Goal: Use online tool/utility: Utilize a website feature to perform a specific function

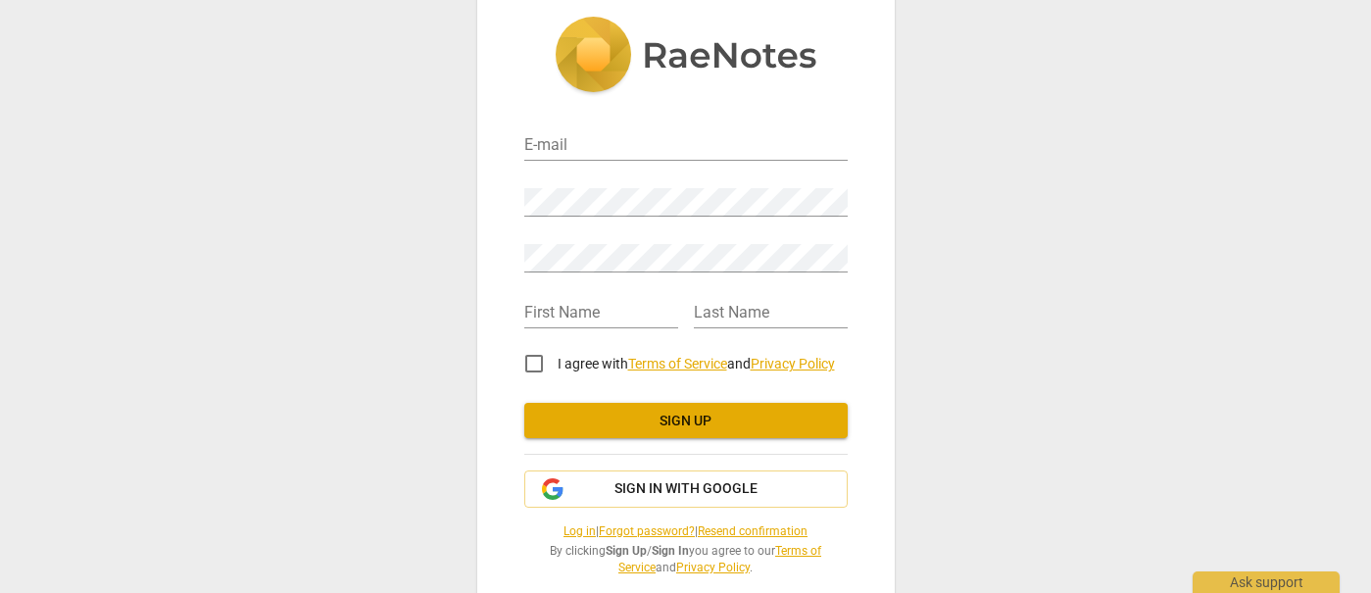
scroll to position [32, 0]
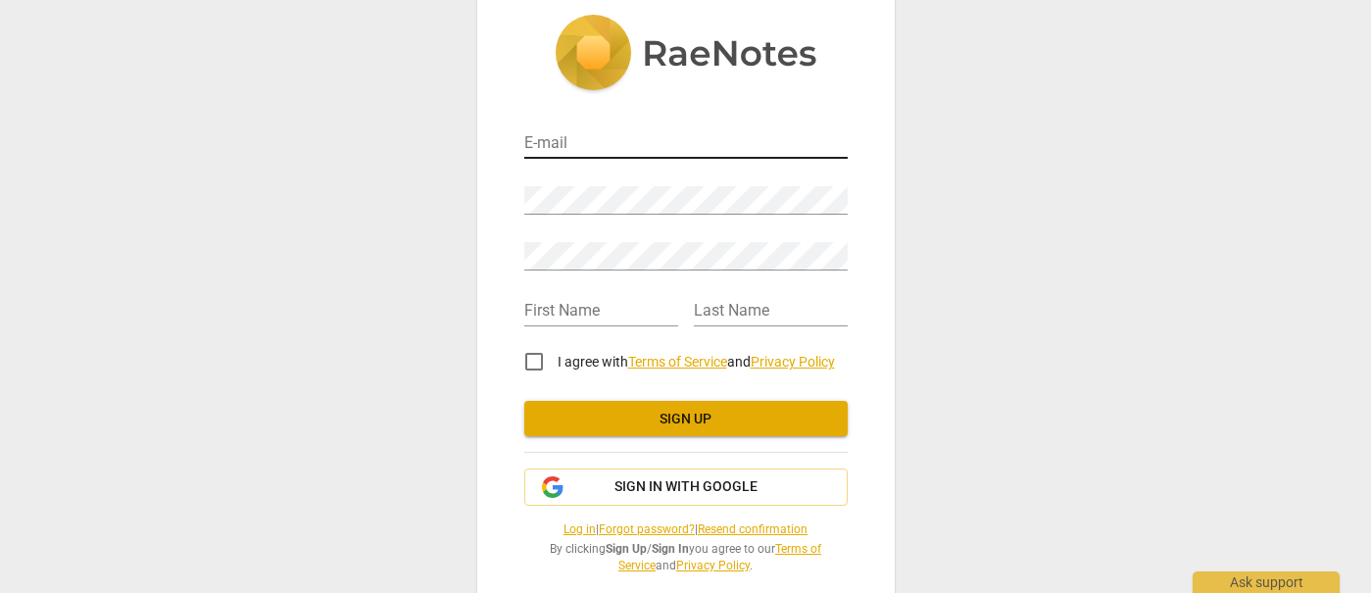
click at [548, 147] on input "email" at bounding box center [685, 144] width 323 height 28
type input "leightonHarder@outlook.com"
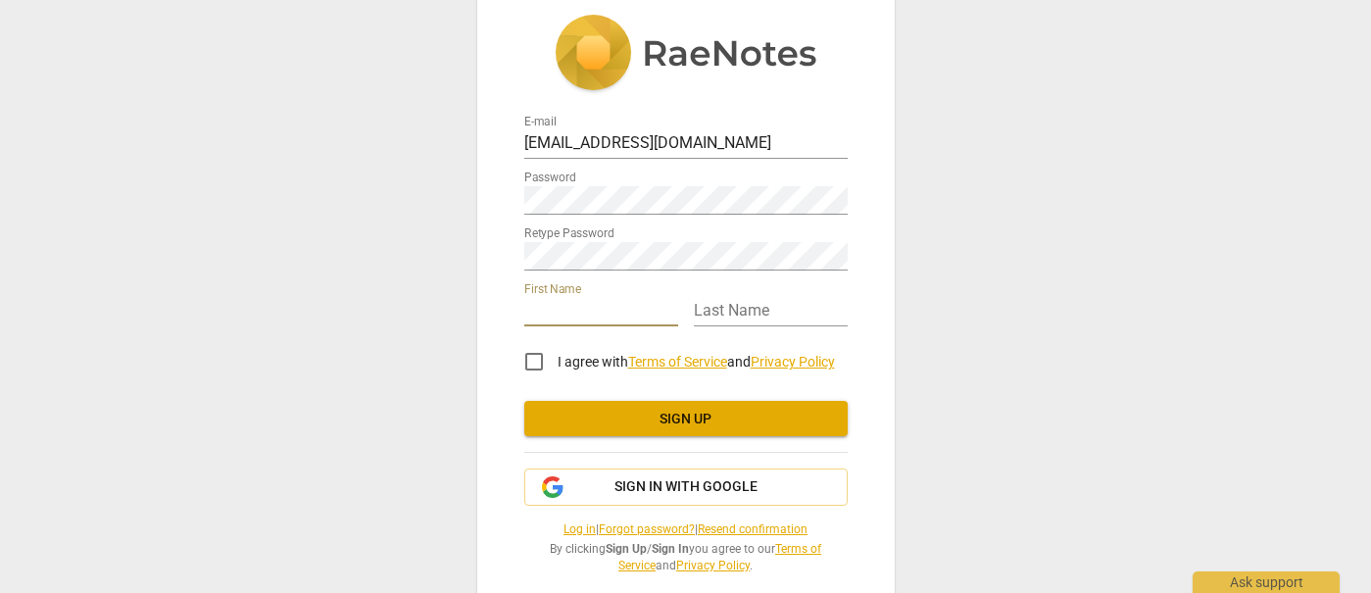
click at [552, 302] on input "text" at bounding box center [601, 312] width 154 height 28
type input "leighton"
click at [713, 299] on input "text" at bounding box center [771, 312] width 154 height 28
type input "harder"
click at [529, 357] on input "I agree with Terms of Service and Privacy Policy" at bounding box center [533, 361] width 47 height 47
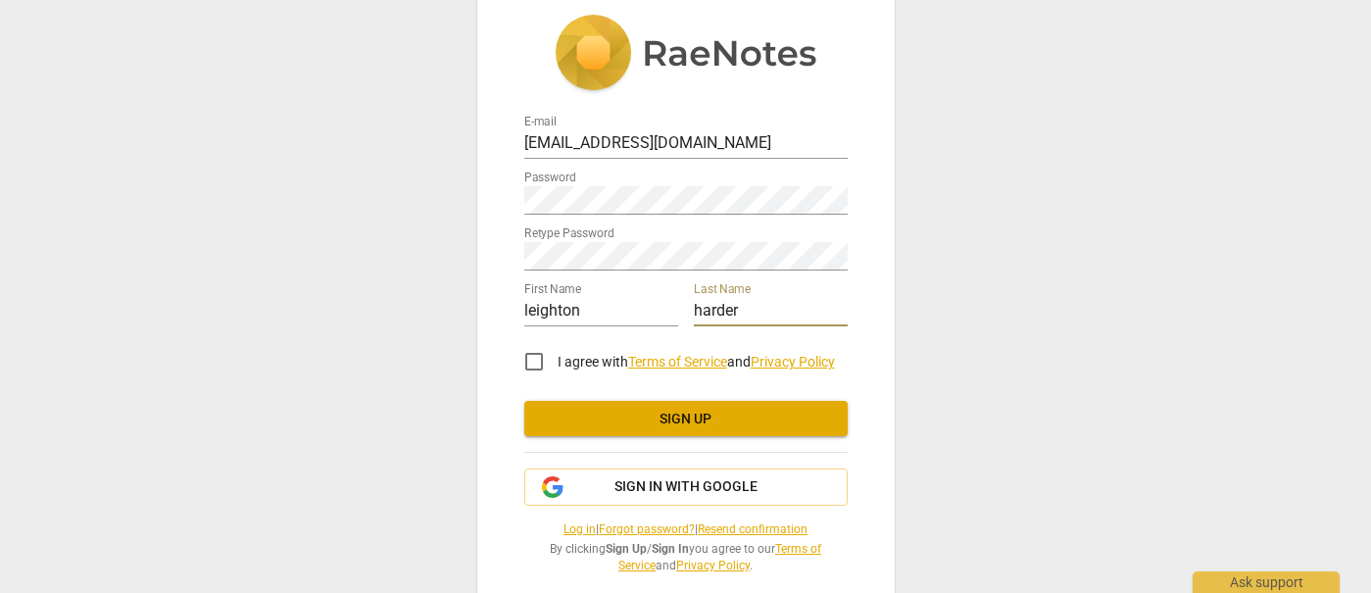
checkbox input "true"
click at [647, 410] on span "Sign up" at bounding box center [686, 419] width 292 height 20
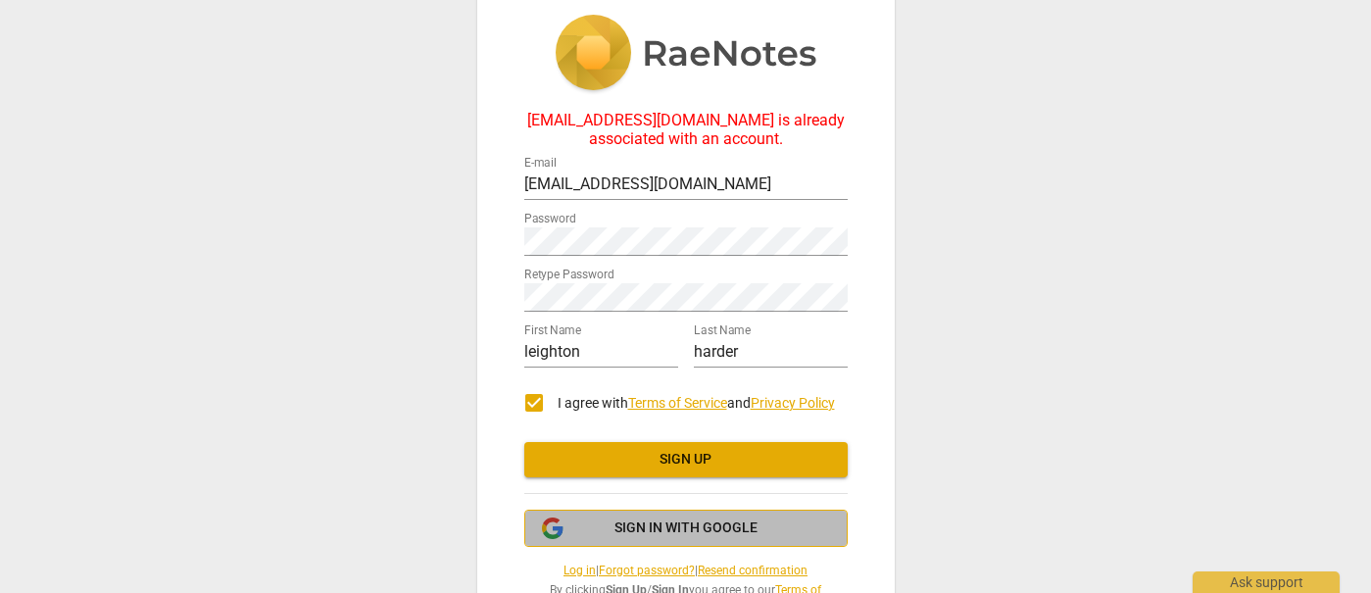
click at [653, 527] on span "Sign in with Google" at bounding box center [685, 528] width 143 height 20
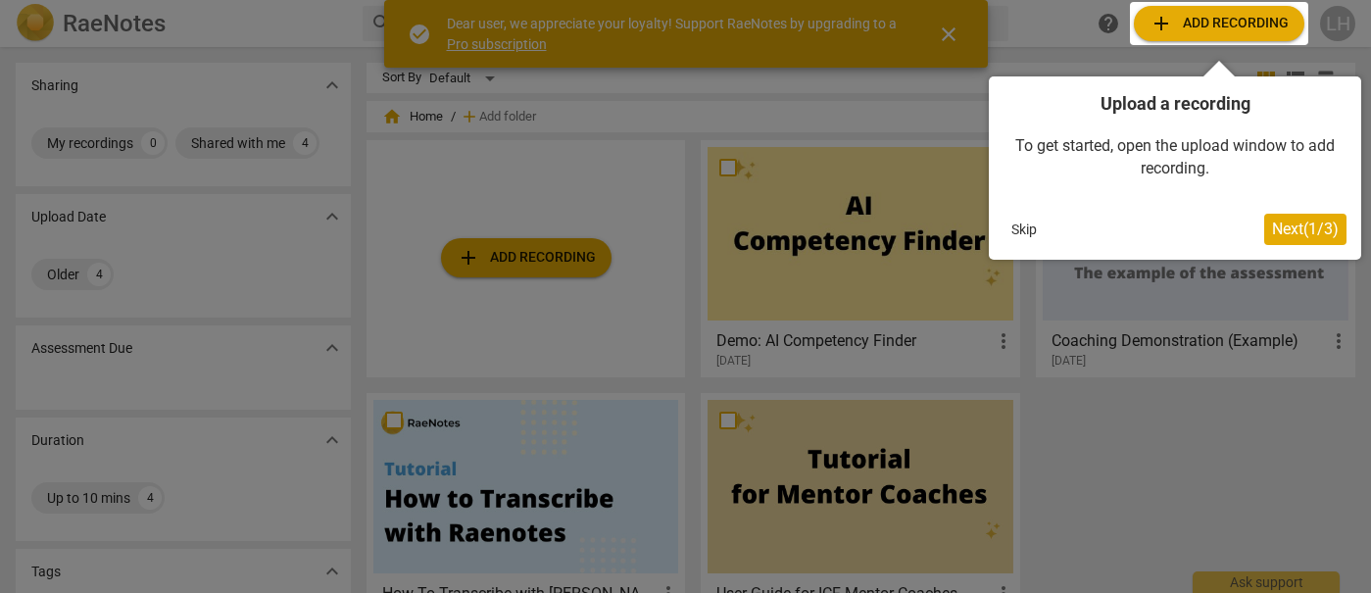
click at [671, 148] on div at bounding box center [685, 296] width 1371 height 593
click at [474, 257] on div at bounding box center [685, 296] width 1371 height 593
click at [1024, 235] on button "Skip" at bounding box center [1023, 229] width 41 height 29
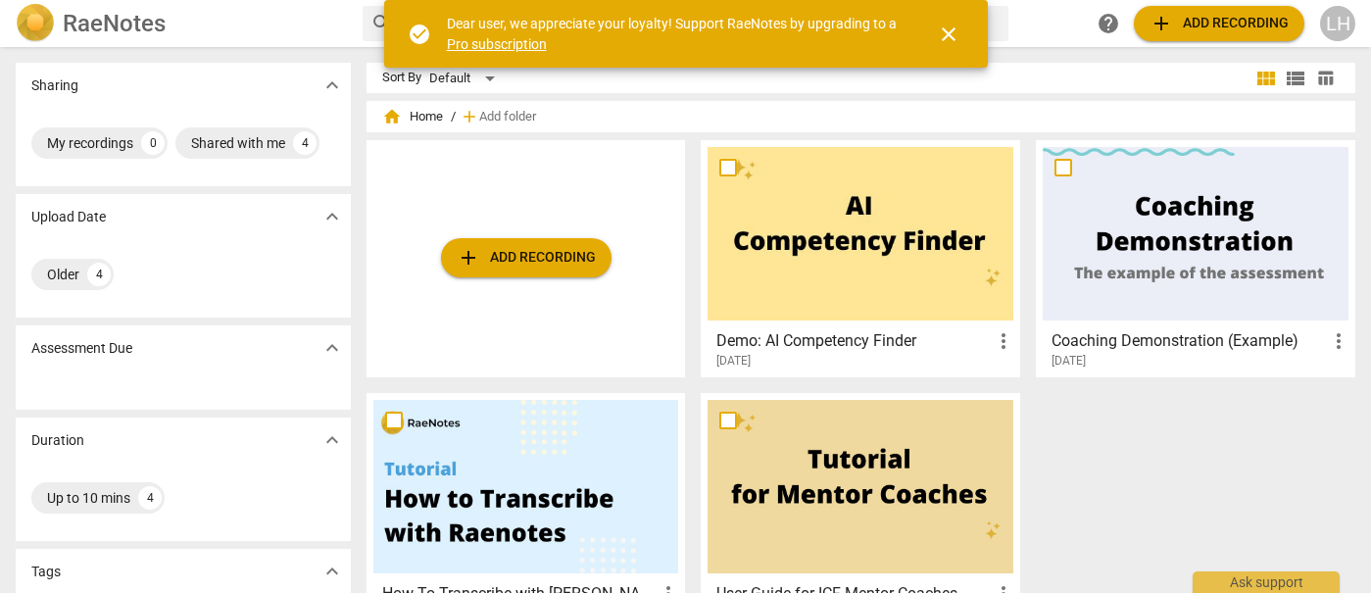
scroll to position [4, 0]
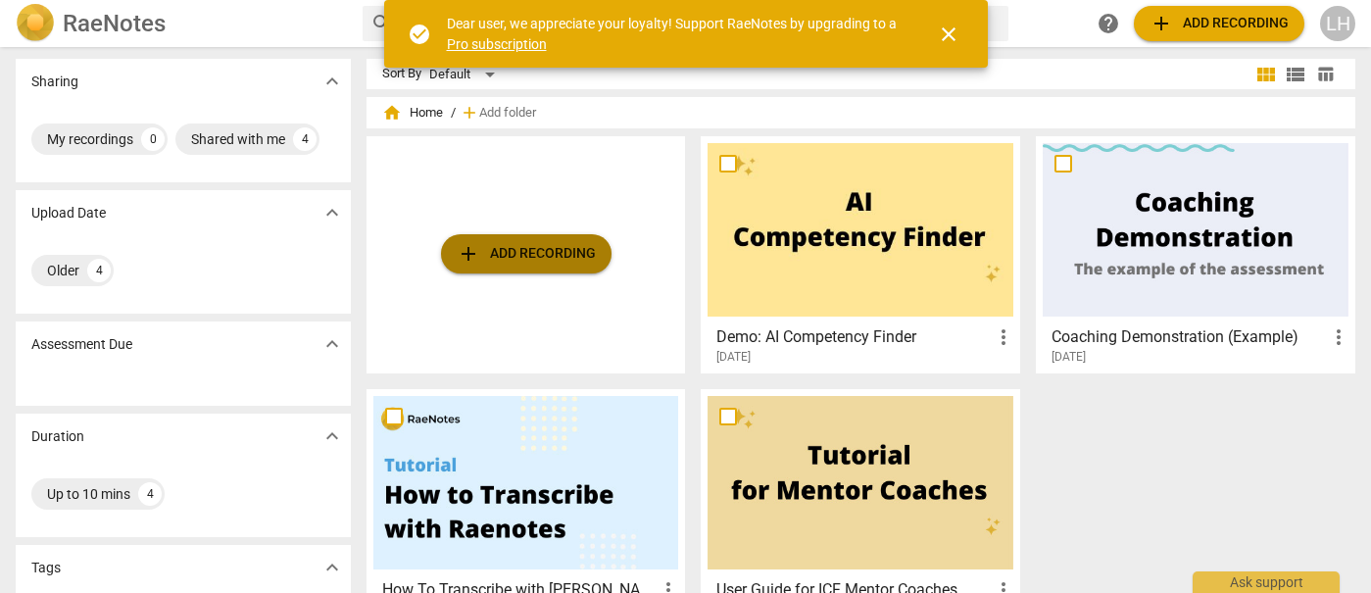
click at [526, 259] on span "add Add recording" at bounding box center [526, 254] width 139 height 24
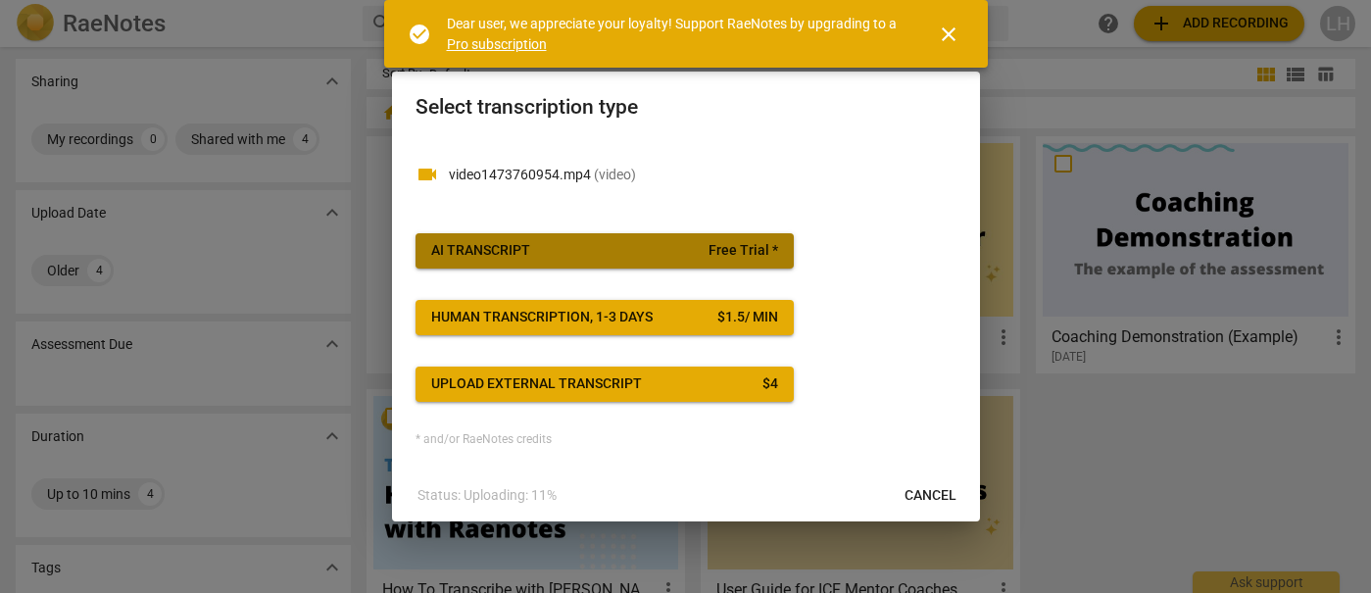
click at [559, 238] on button "AI Transcript Free Trial *" at bounding box center [604, 250] width 378 height 35
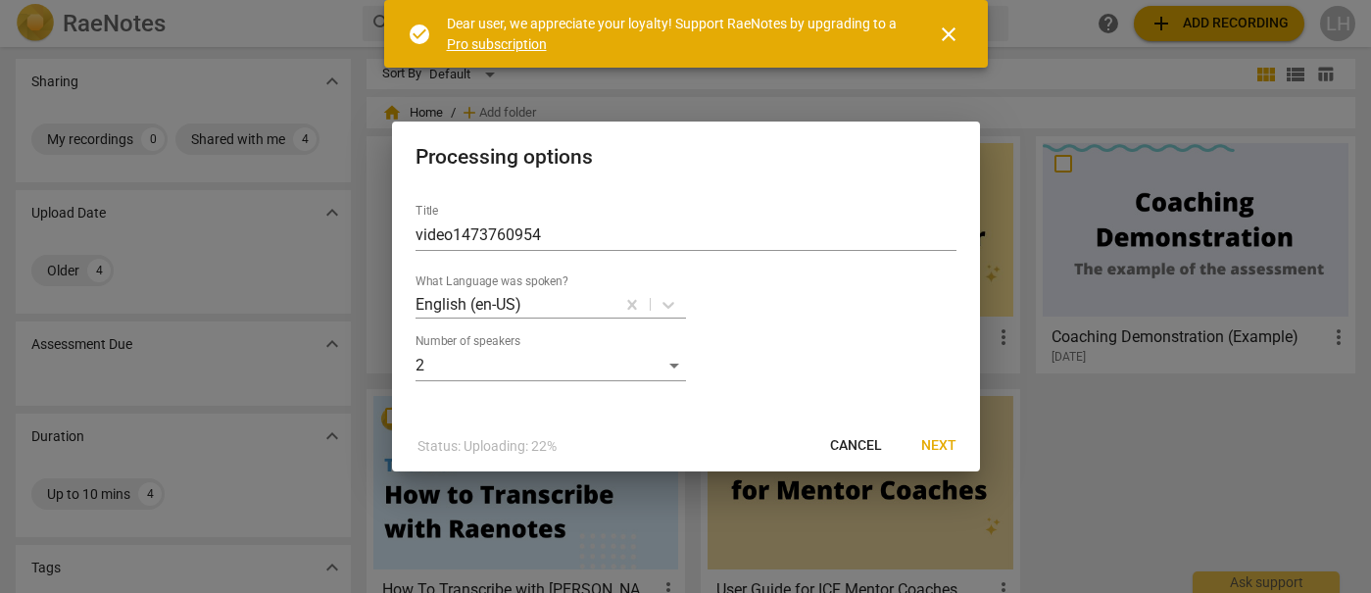
click at [936, 443] on span "Next" at bounding box center [938, 446] width 35 height 20
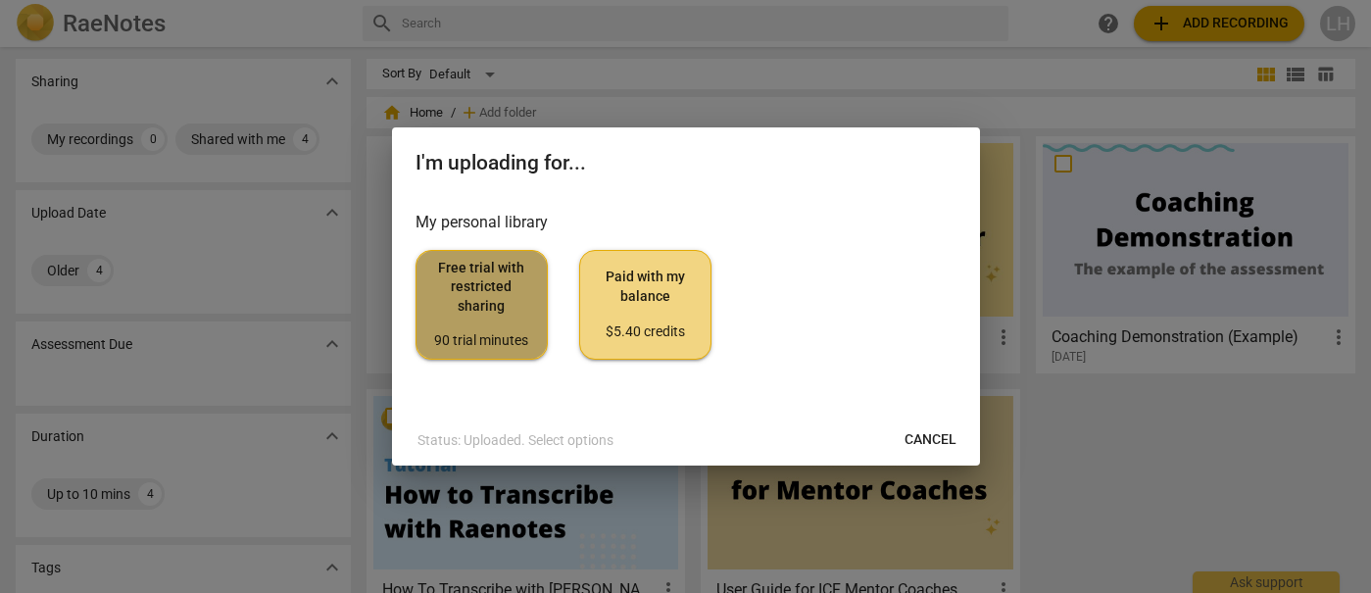
click at [472, 305] on span "Free trial with restricted sharing 90 trial minutes" at bounding box center [481, 305] width 99 height 92
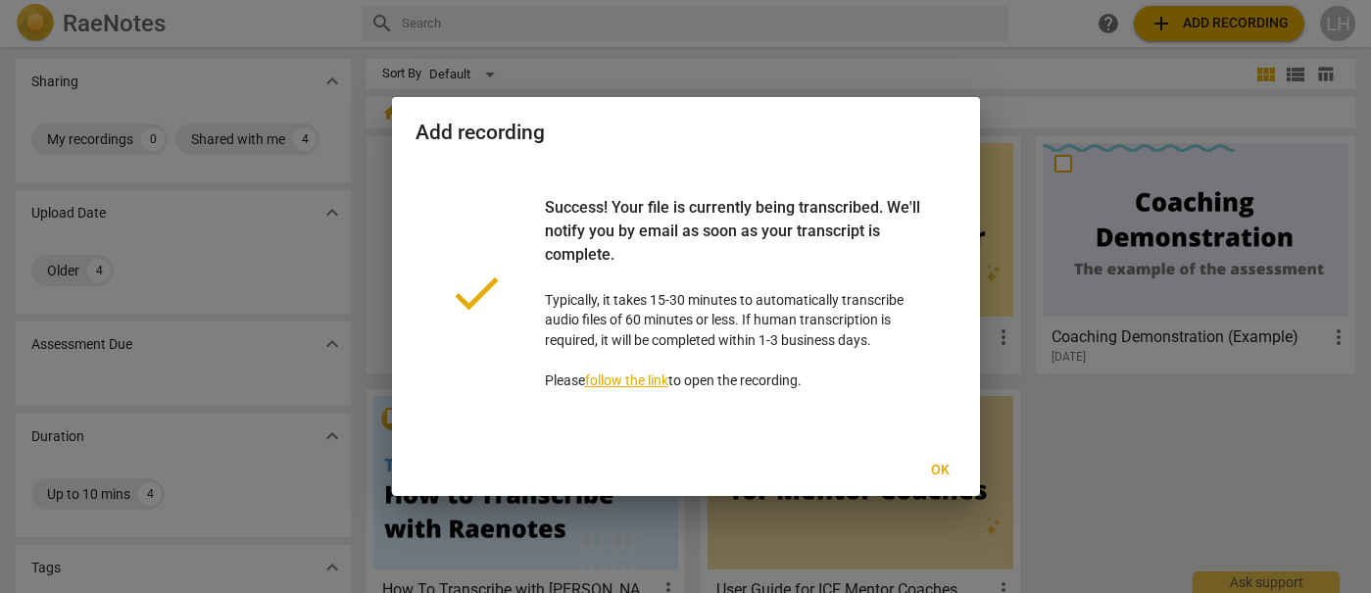
click at [622, 380] on link "follow the link" at bounding box center [626, 380] width 83 height 16
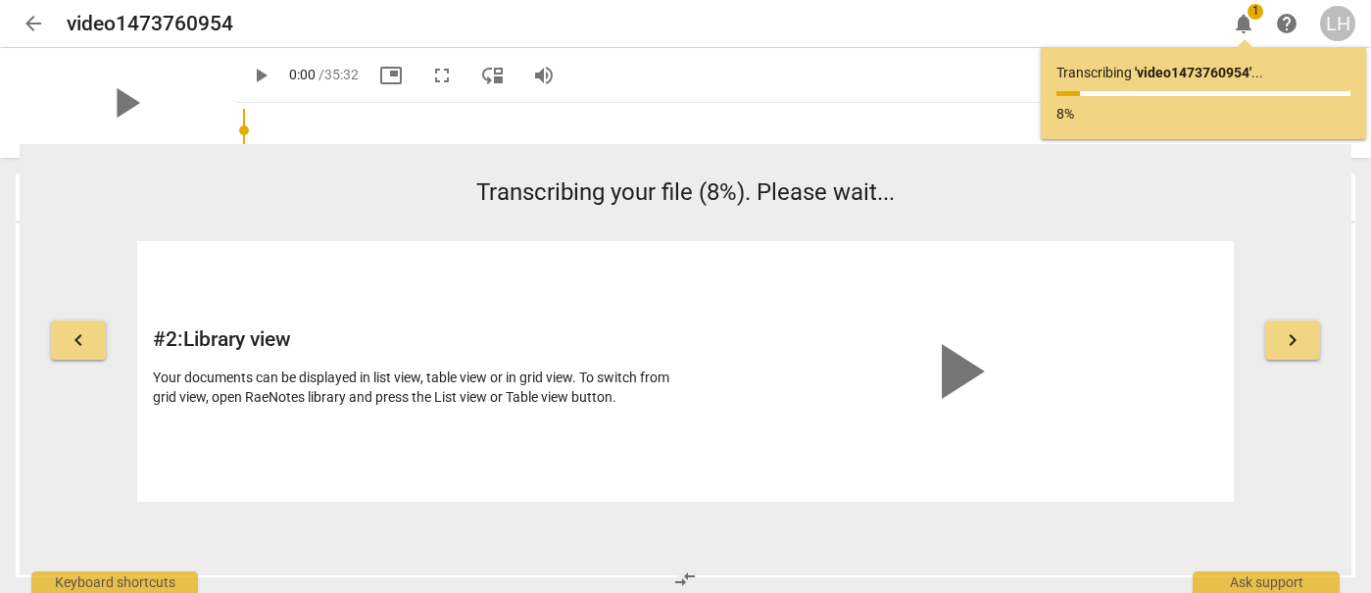
click at [19, 23] on span "arrow_back" at bounding box center [33, 24] width 35 height 24
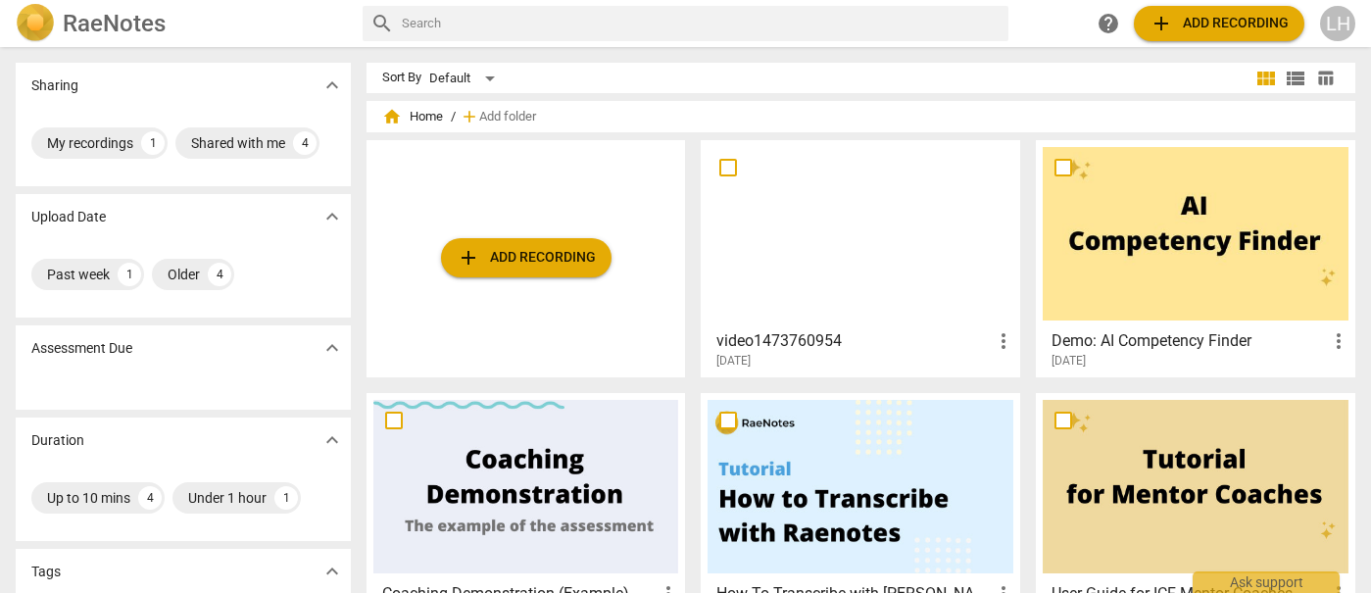
click at [835, 231] on div at bounding box center [860, 233] width 306 height 173
click at [848, 261] on div at bounding box center [860, 233] width 306 height 173
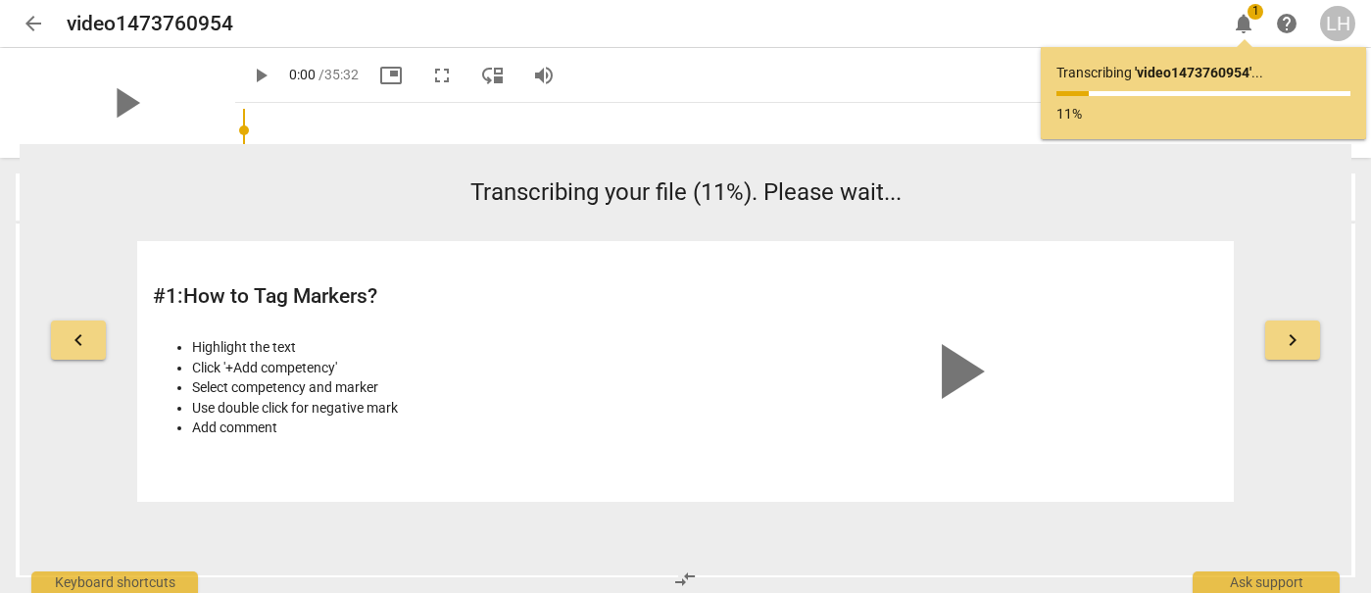
click at [34, 27] on span "arrow_back" at bounding box center [34, 24] width 24 height 24
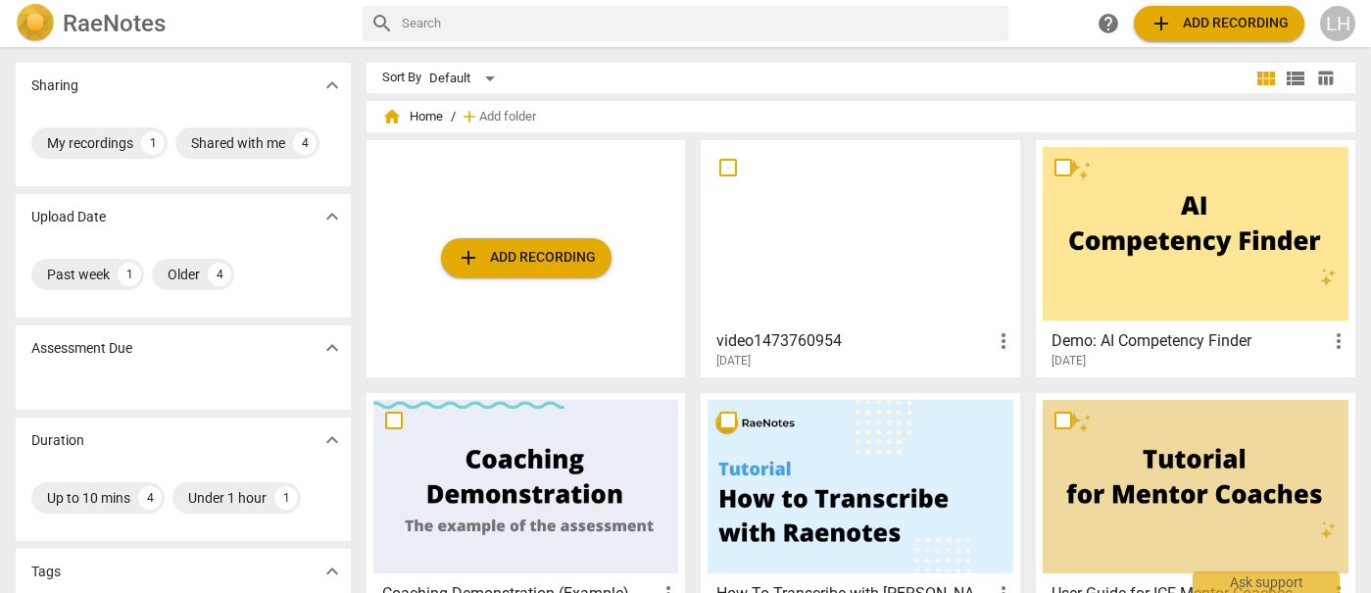
click at [851, 269] on div at bounding box center [860, 233] width 306 height 173
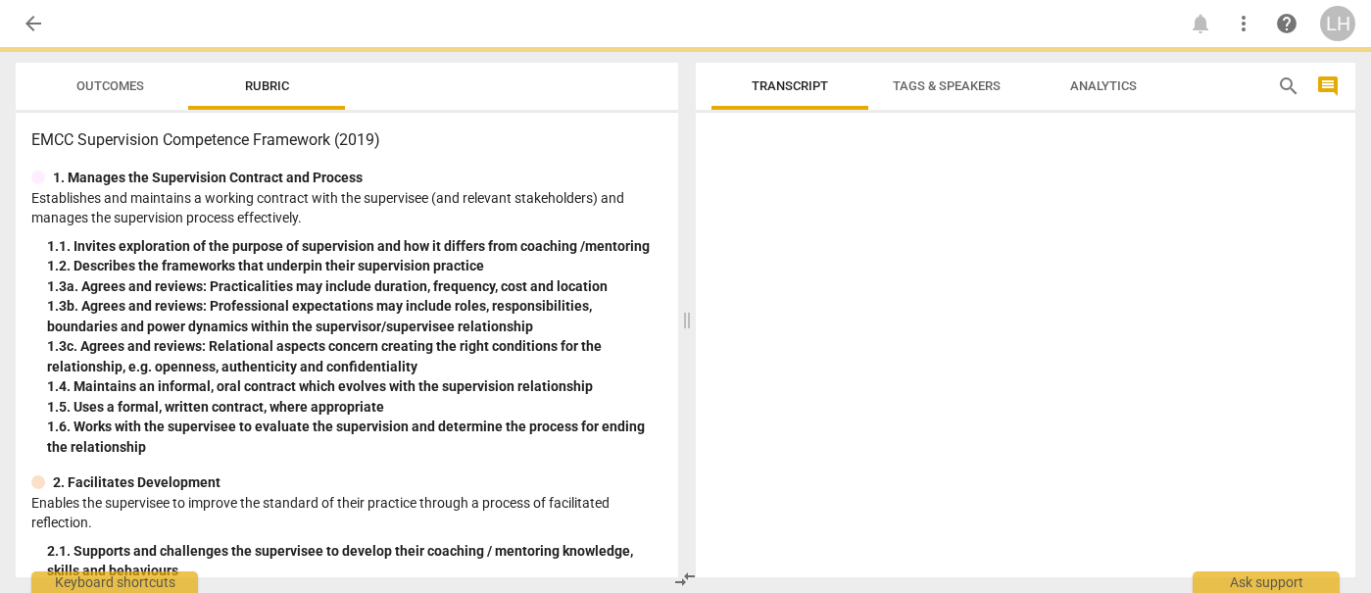
click at [851, 269] on div at bounding box center [1026, 348] width 660 height 457
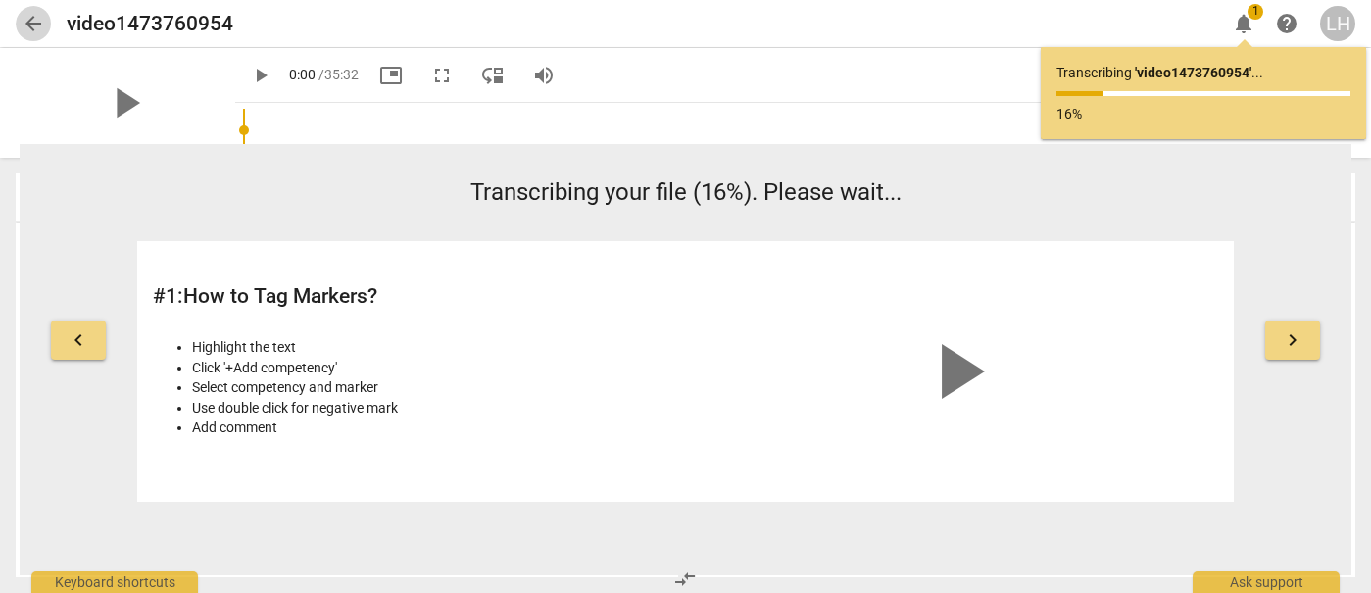
click at [32, 21] on span "arrow_back" at bounding box center [34, 24] width 24 height 24
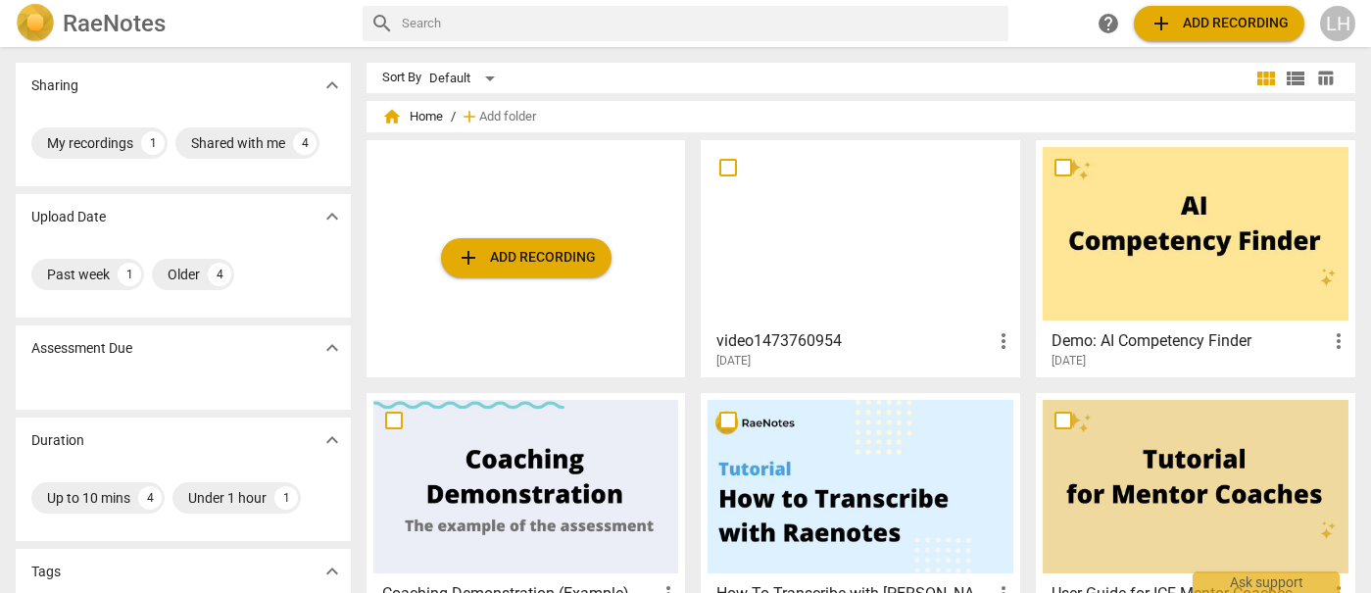
click at [962, 260] on div at bounding box center [860, 233] width 306 height 173
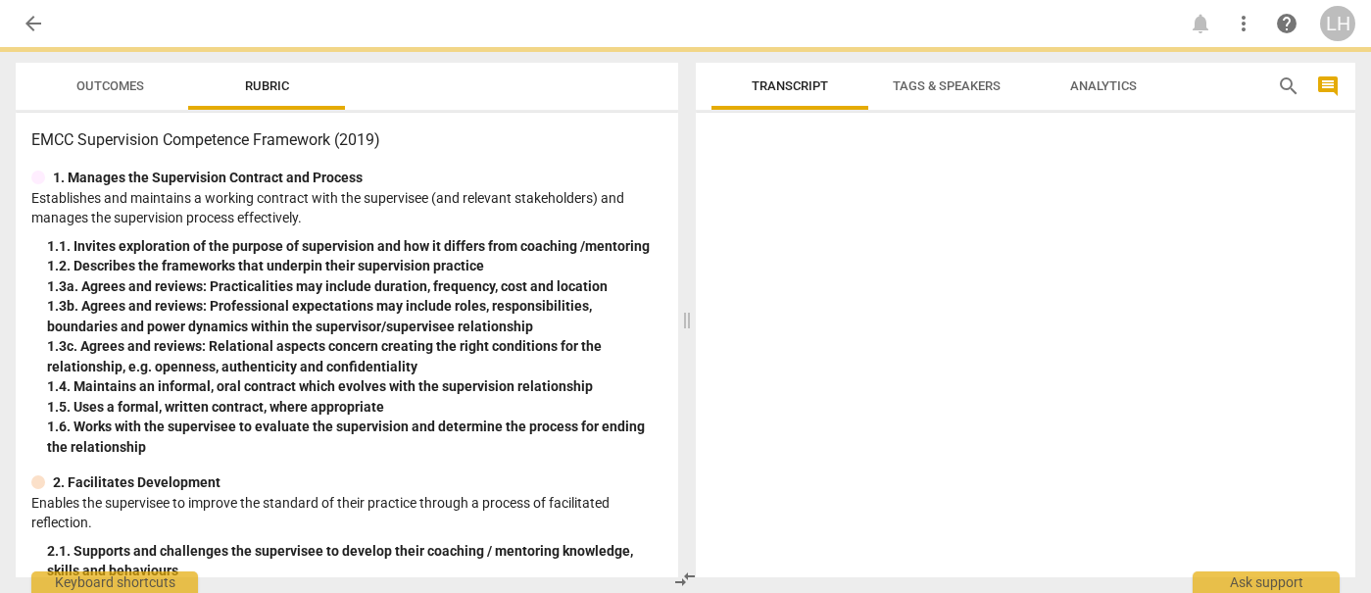
click at [962, 260] on div at bounding box center [1026, 348] width 660 height 457
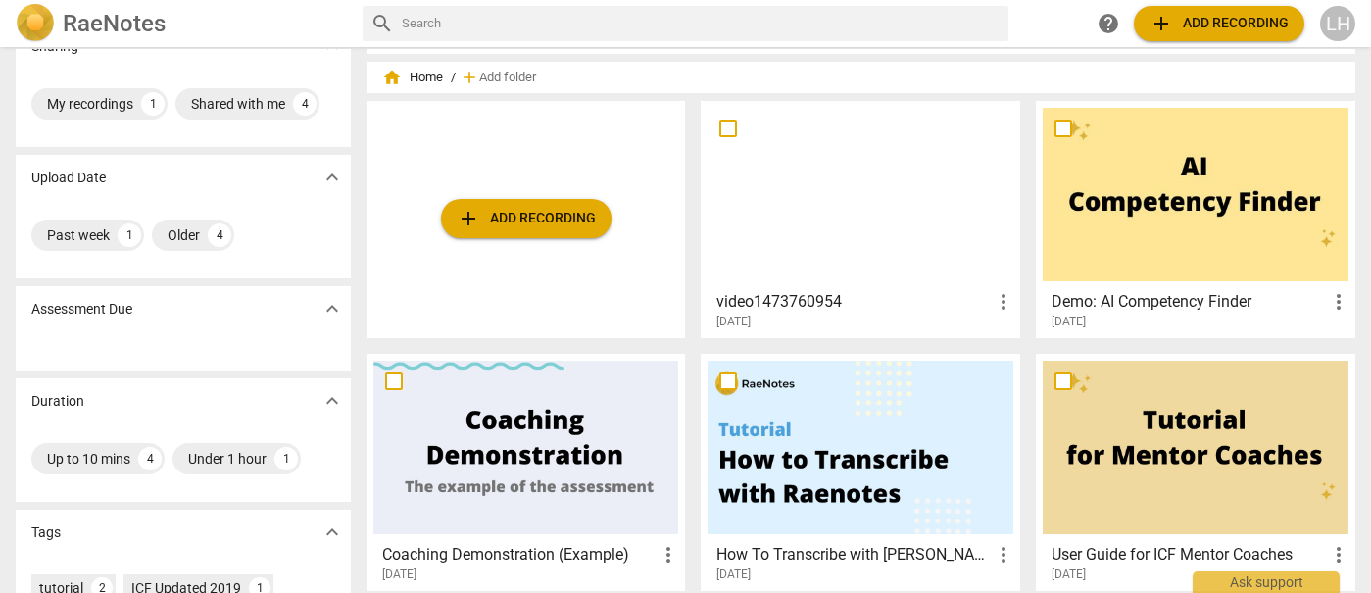
scroll to position [72, 0]
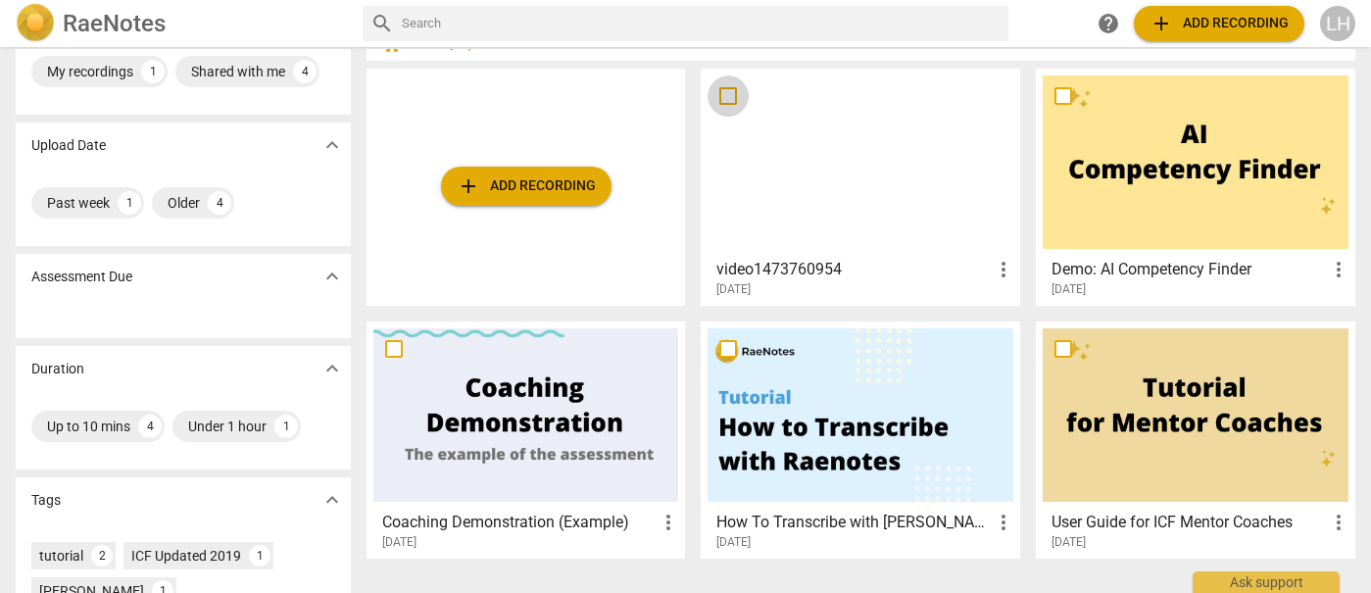
click at [726, 97] on input "checkbox" at bounding box center [727, 96] width 41 height 24
checkbox input "false"
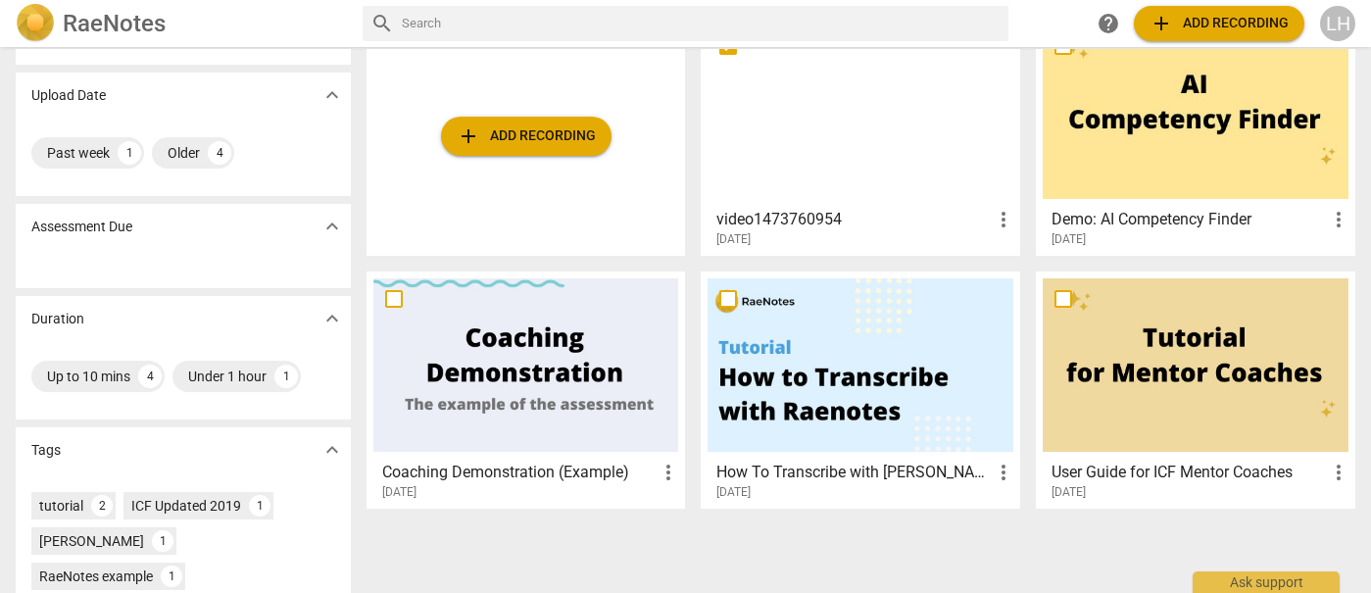
scroll to position [0, 0]
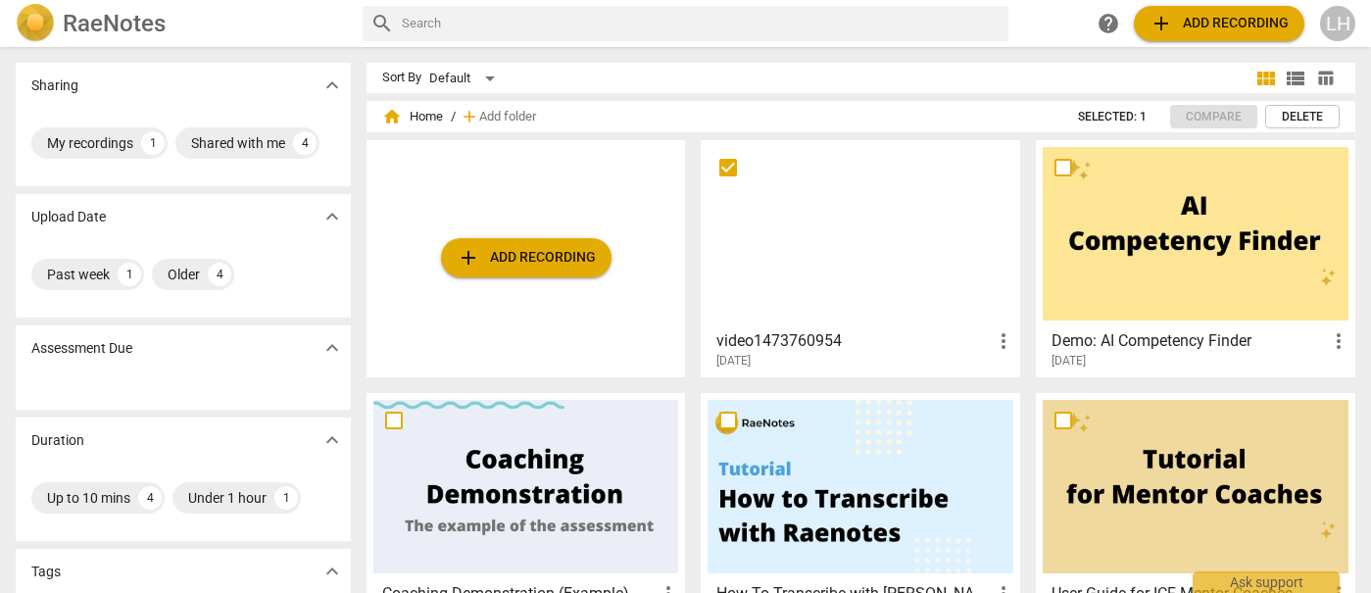
click at [727, 165] on input "checkbox" at bounding box center [727, 168] width 41 height 24
click at [840, 202] on div at bounding box center [860, 233] width 306 height 173
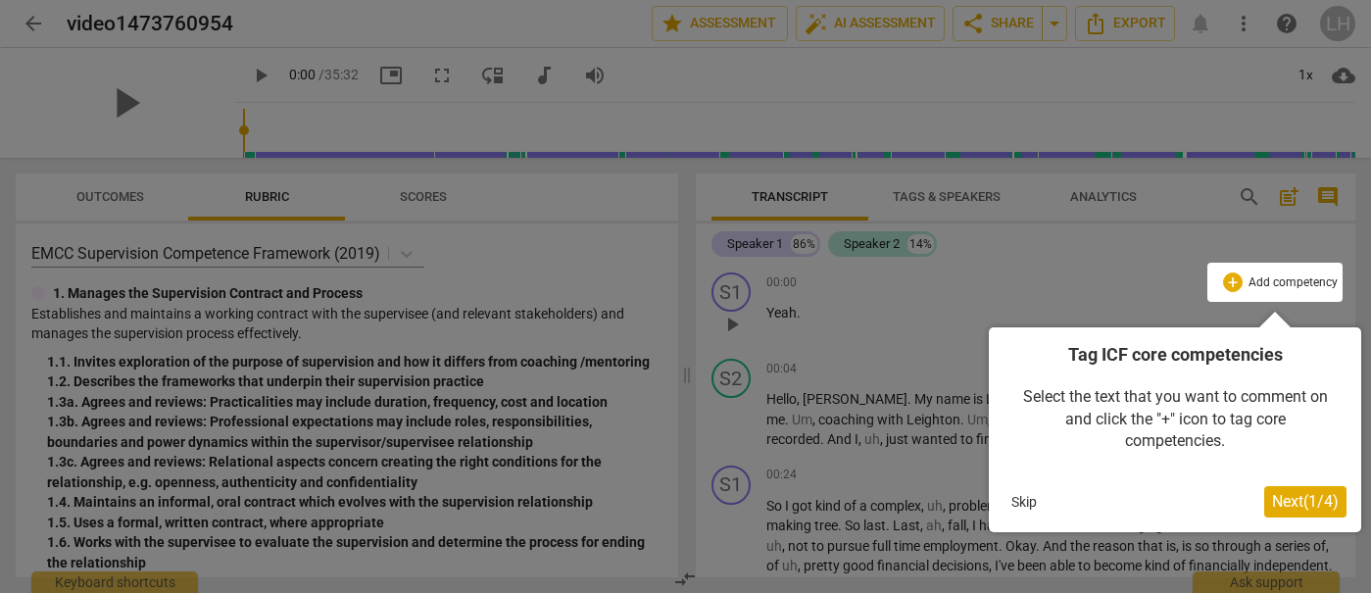
click at [1290, 501] on span "Next ( 1 / 4 )" at bounding box center [1305, 501] width 67 height 19
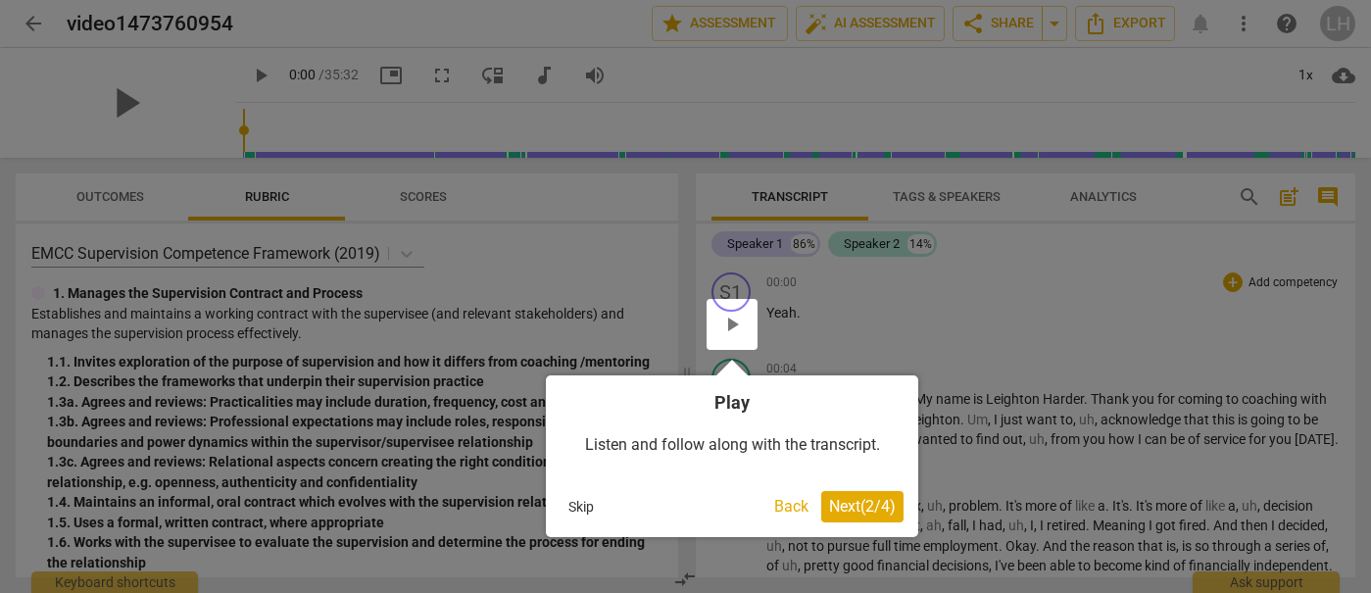
click at [857, 507] on span "Next ( 2 / 4 )" at bounding box center [862, 506] width 67 height 19
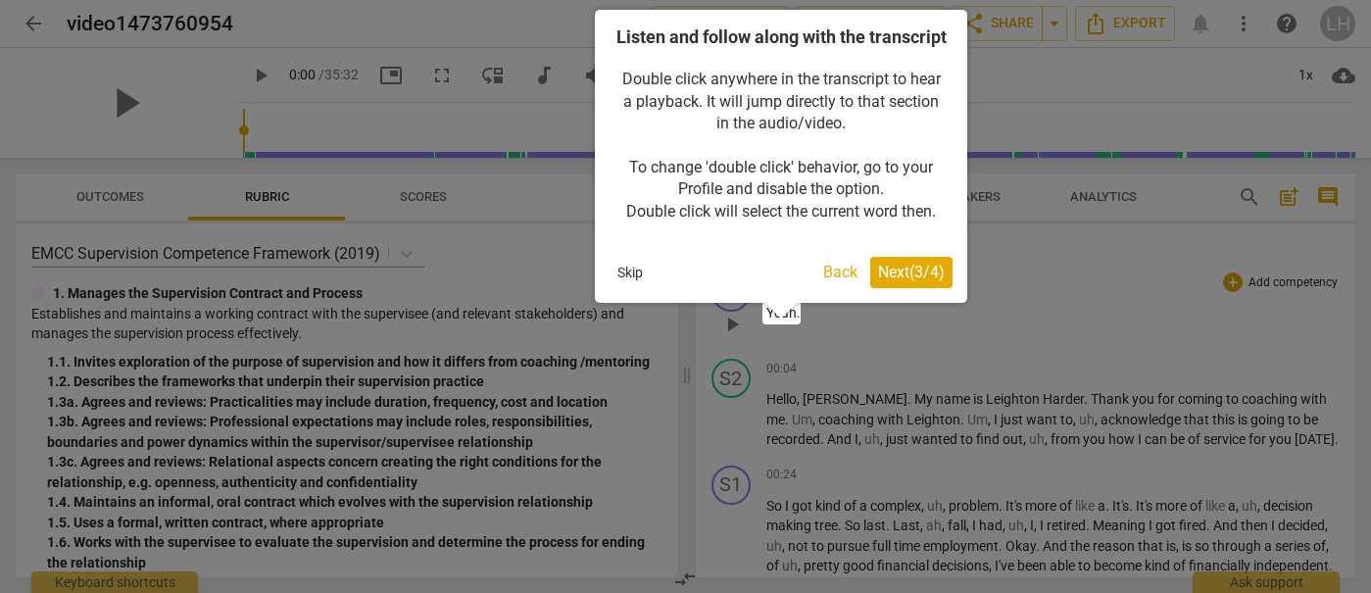
click at [876, 278] on div "Listen and follow along with the transcript Double click anywhere in the transc…" at bounding box center [781, 156] width 372 height 293
click at [895, 281] on span "Next ( 3 / 4 )" at bounding box center [911, 272] width 67 height 19
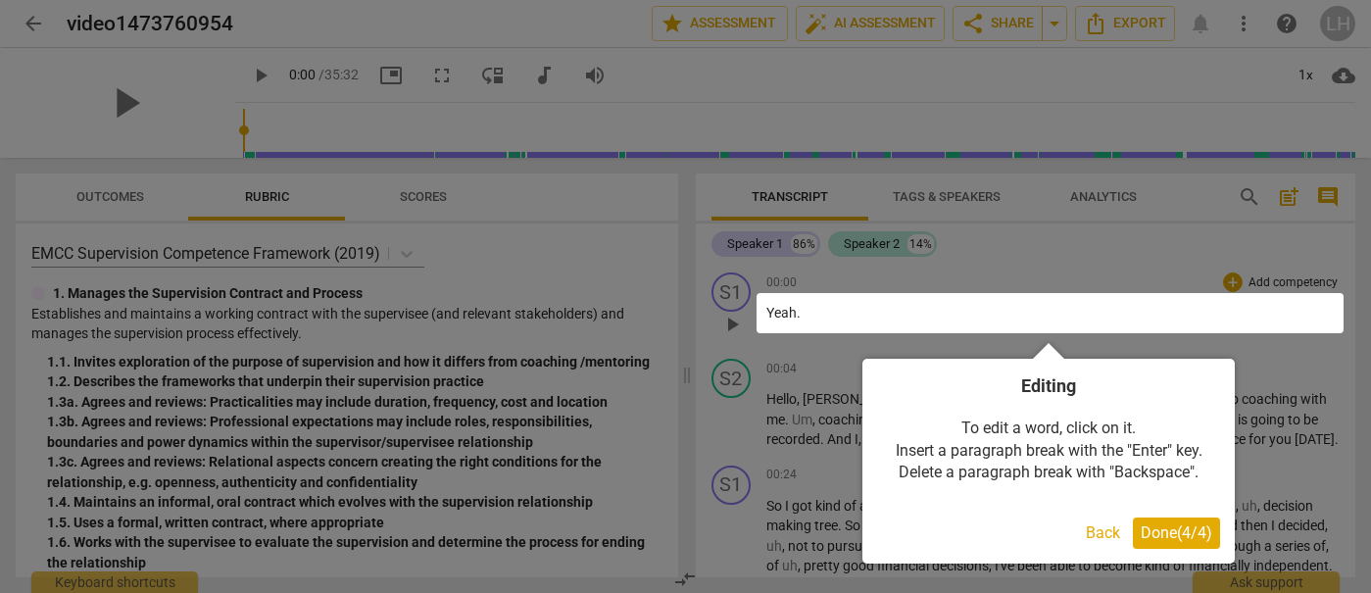
click at [1158, 535] on span "Done ( 4 / 4 )" at bounding box center [1176, 532] width 72 height 19
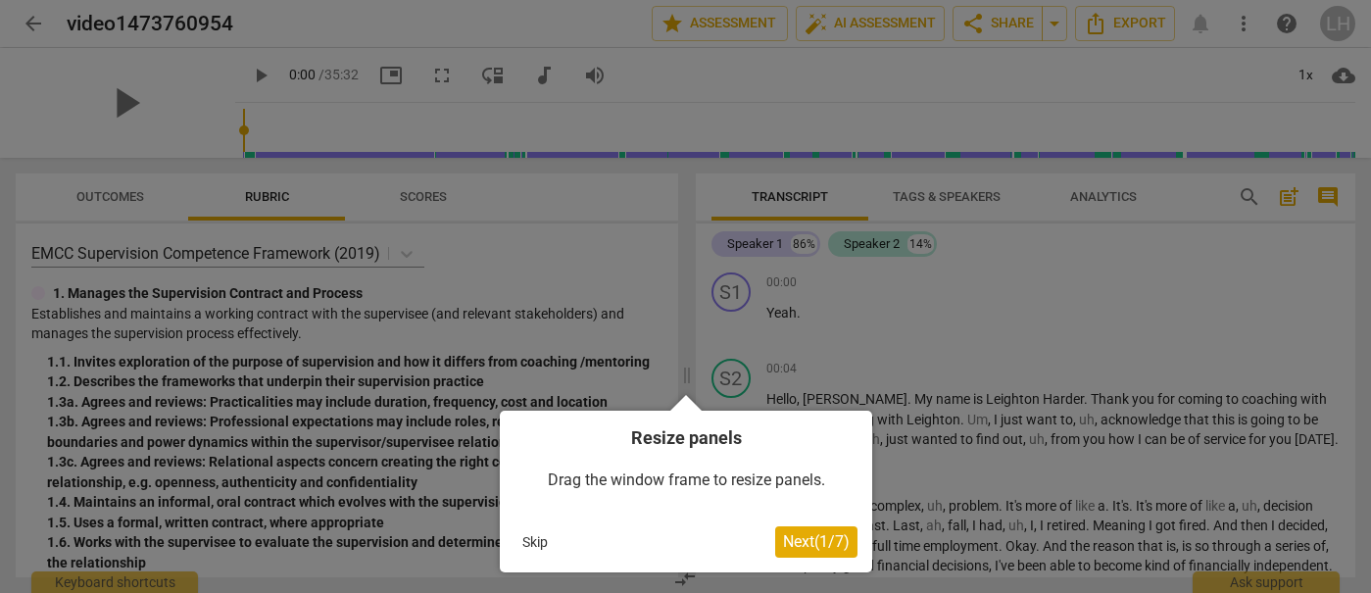
click at [797, 537] on span "Next ( 1 / 7 )" at bounding box center [816, 541] width 67 height 19
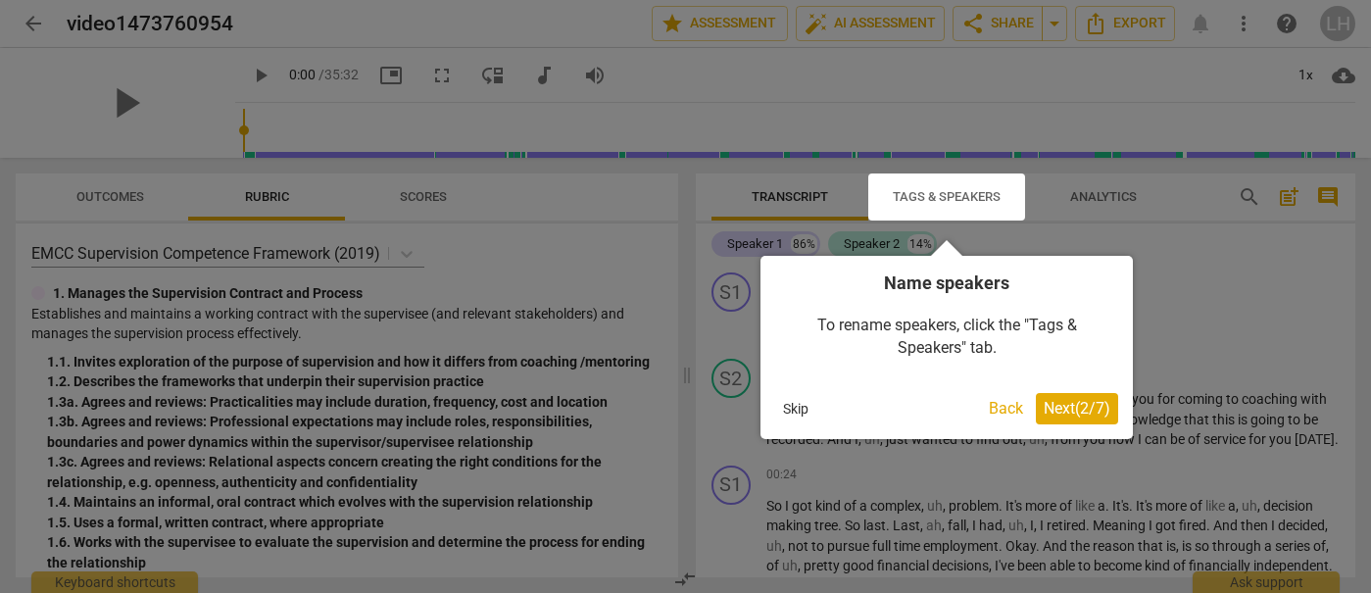
click at [1085, 400] on span "Next ( 2 / 7 )" at bounding box center [1076, 408] width 67 height 19
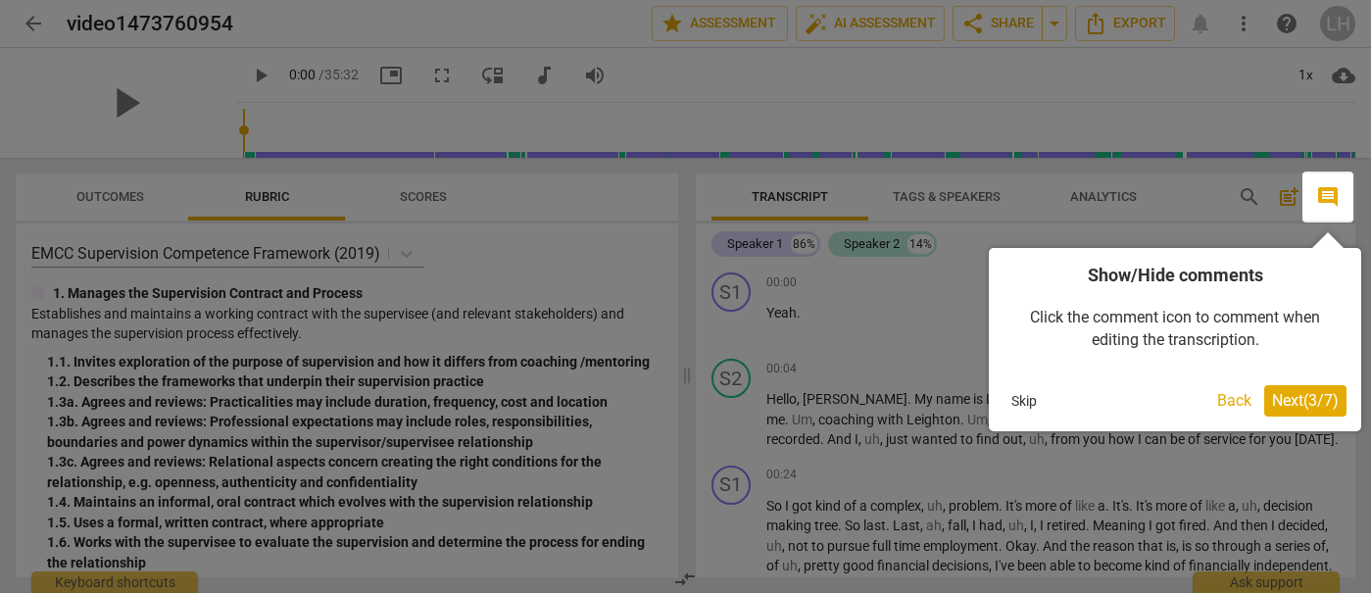
click at [1281, 402] on span "Next ( 3 / 7 )" at bounding box center [1305, 400] width 67 height 19
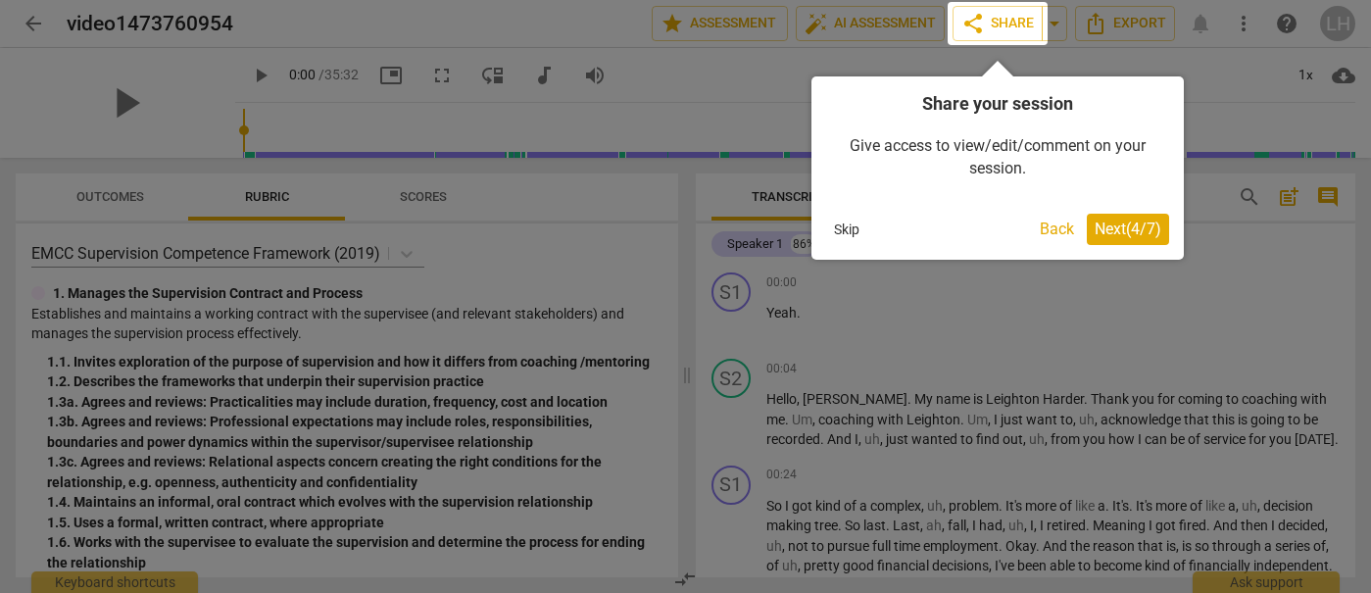
click at [1106, 215] on button "Next ( 4 / 7 )" at bounding box center [1127, 229] width 82 height 31
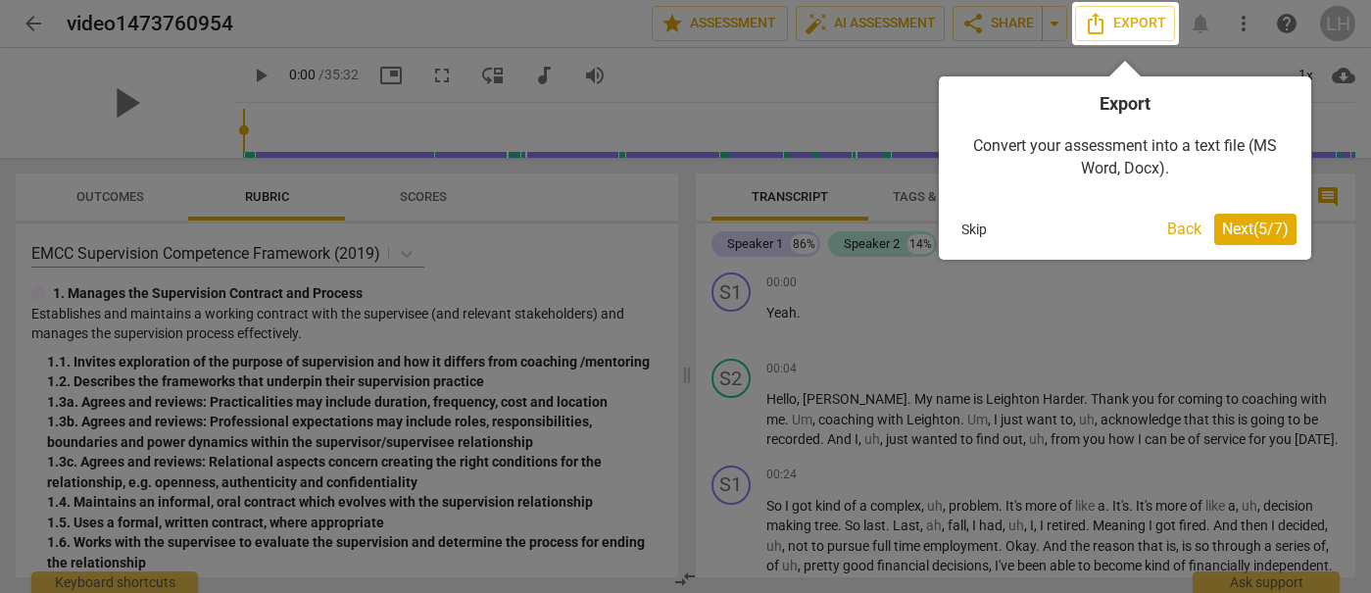
click at [1249, 226] on span "Next ( 5 / 7 )" at bounding box center [1255, 228] width 67 height 19
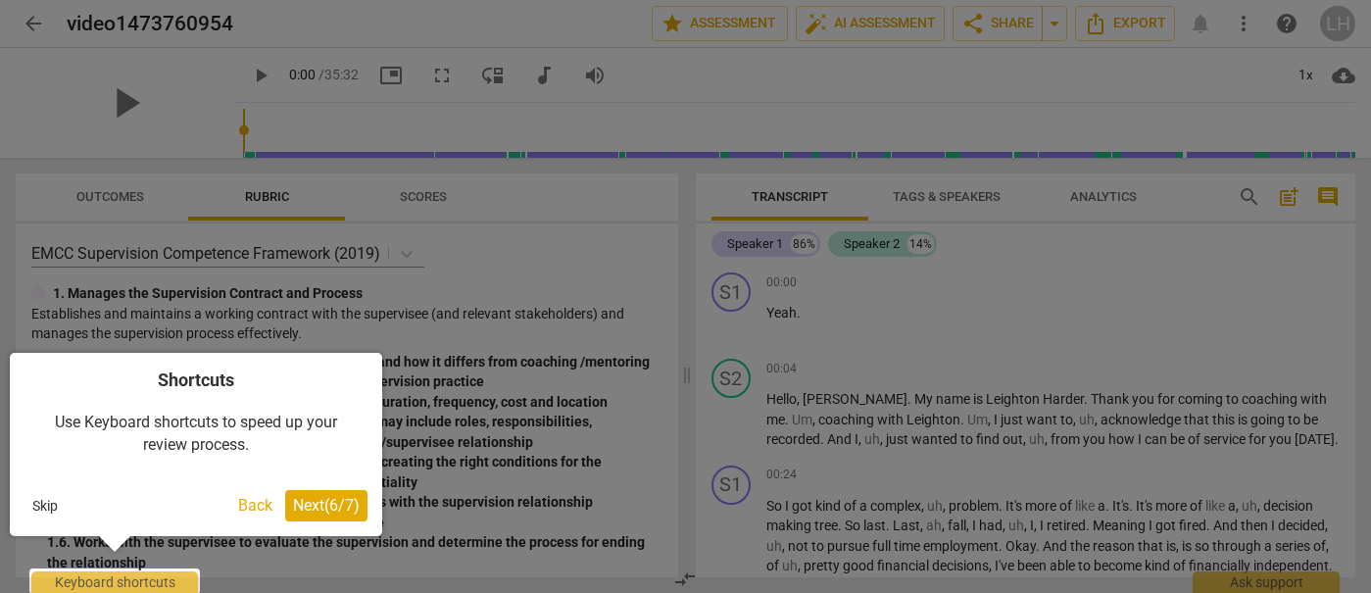
click at [311, 502] on span "Next ( 6 / 7 )" at bounding box center [326, 505] width 67 height 19
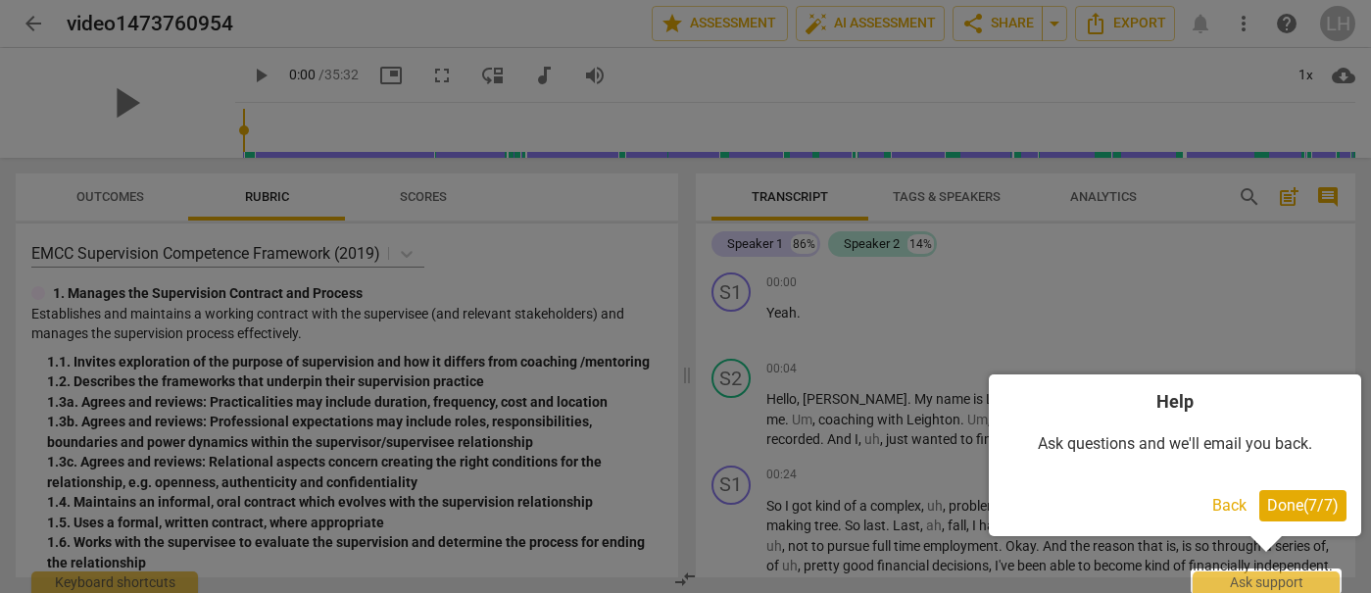
click at [1336, 516] on button "Done ( 7 / 7 )" at bounding box center [1302, 505] width 87 height 31
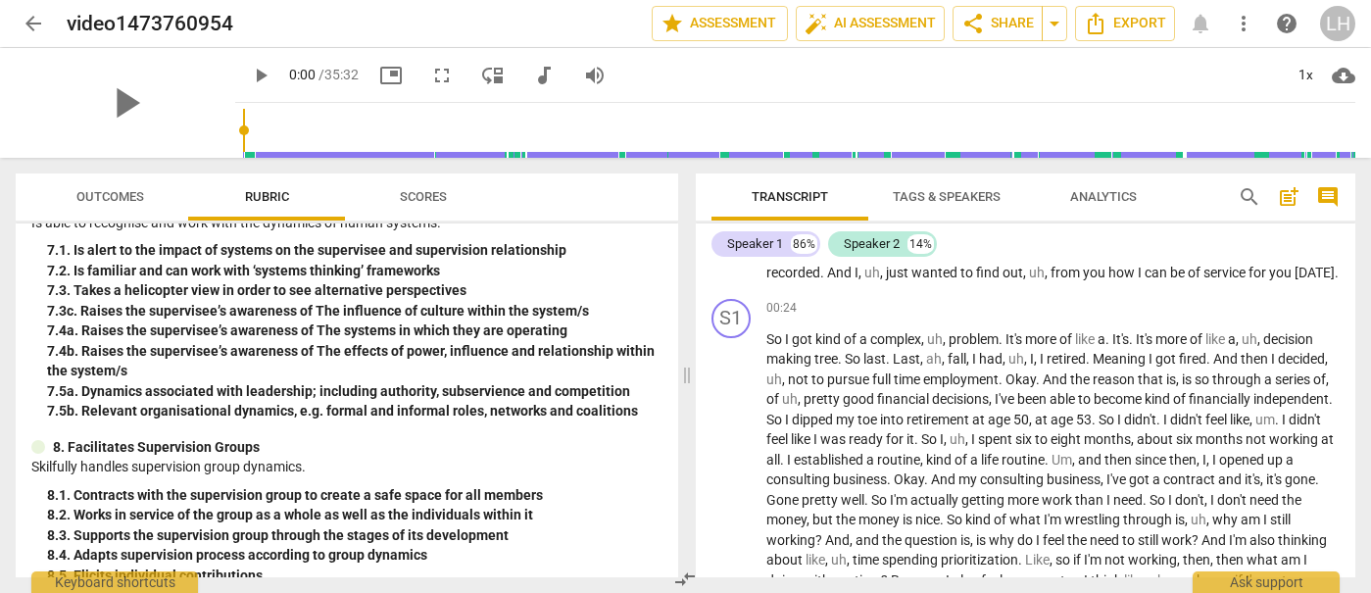
scroll to position [1943, 0]
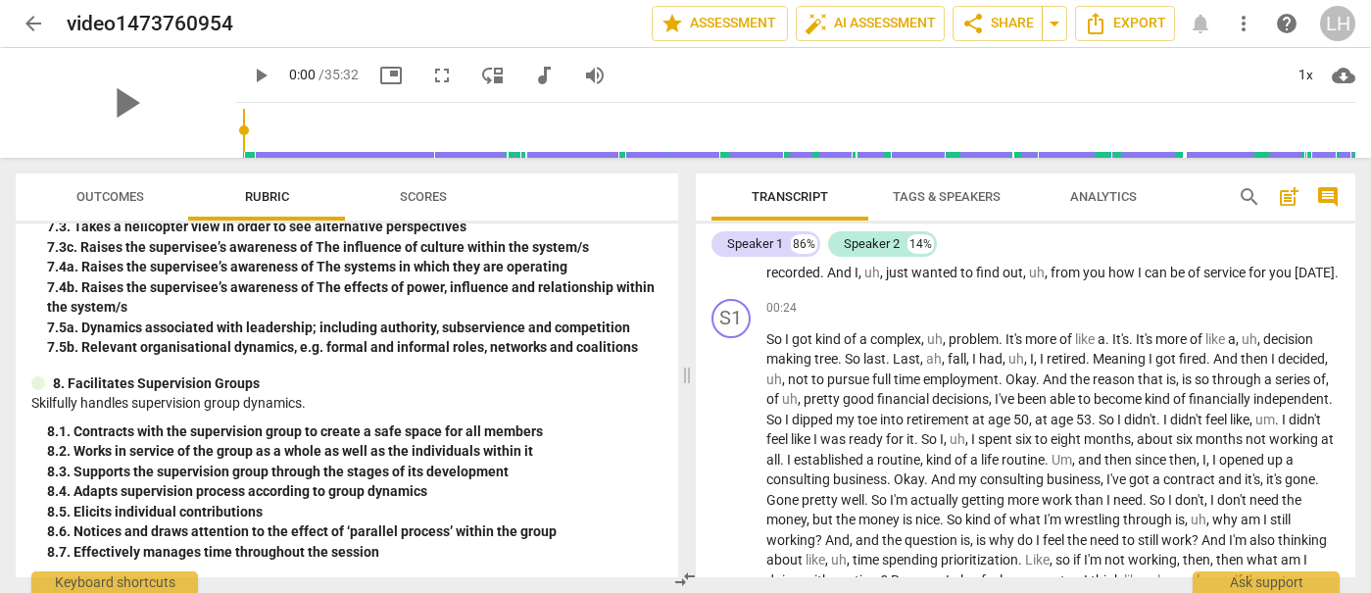
click at [422, 193] on span "Scores" at bounding box center [423, 196] width 47 height 15
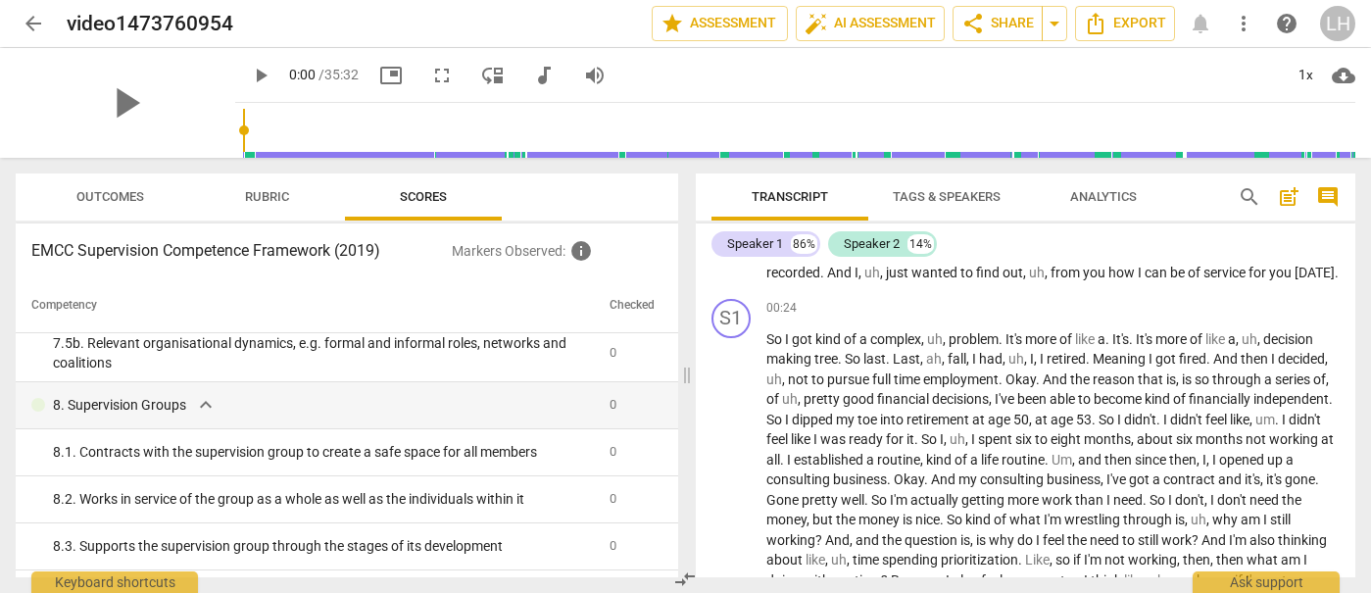
scroll to position [3390, 0]
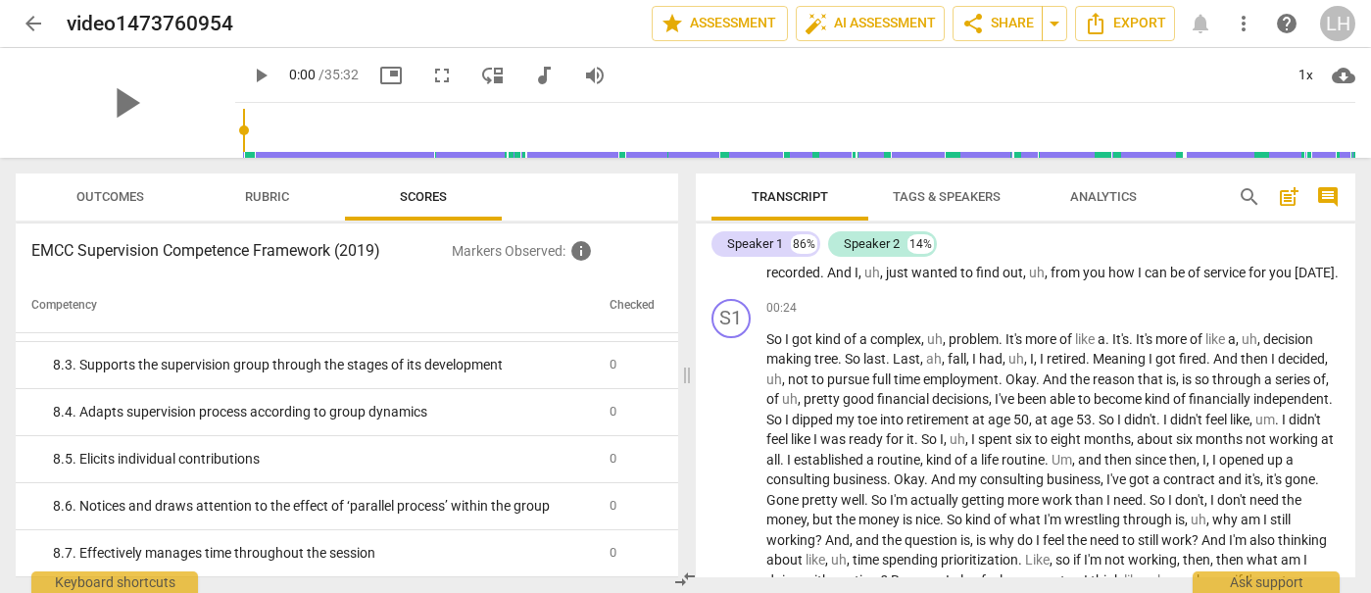
click at [111, 191] on span "Outcomes" at bounding box center [110, 196] width 68 height 15
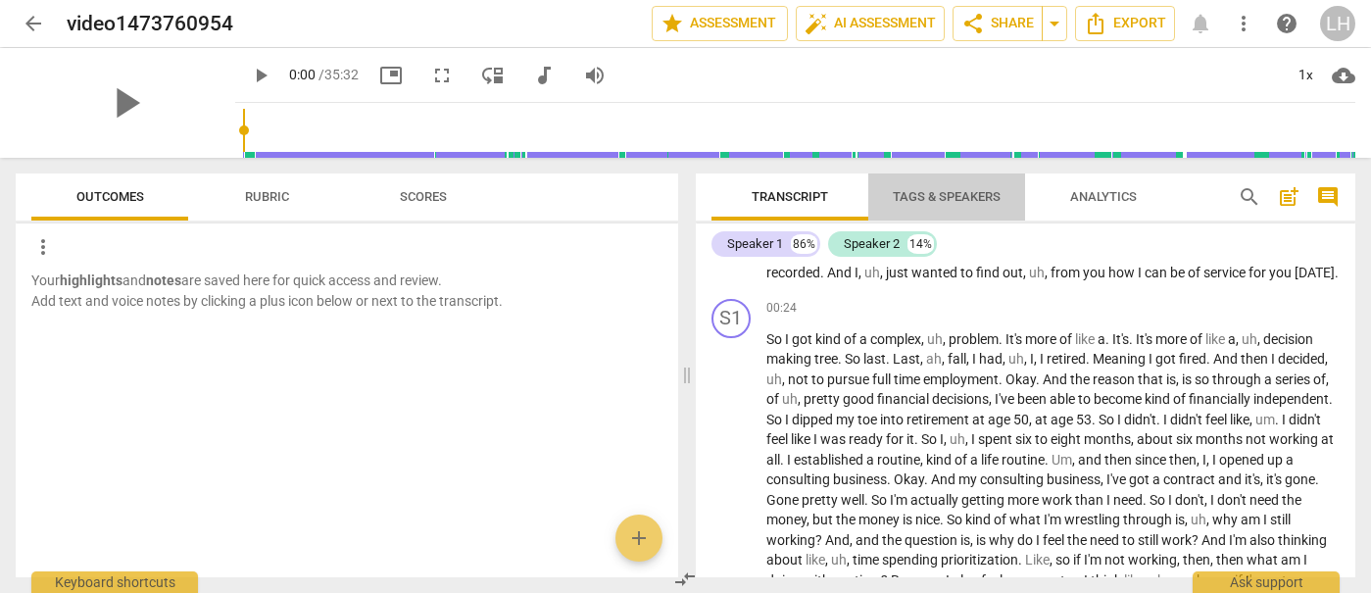
click at [956, 201] on span "Tags & Speakers" at bounding box center [946, 196] width 108 height 15
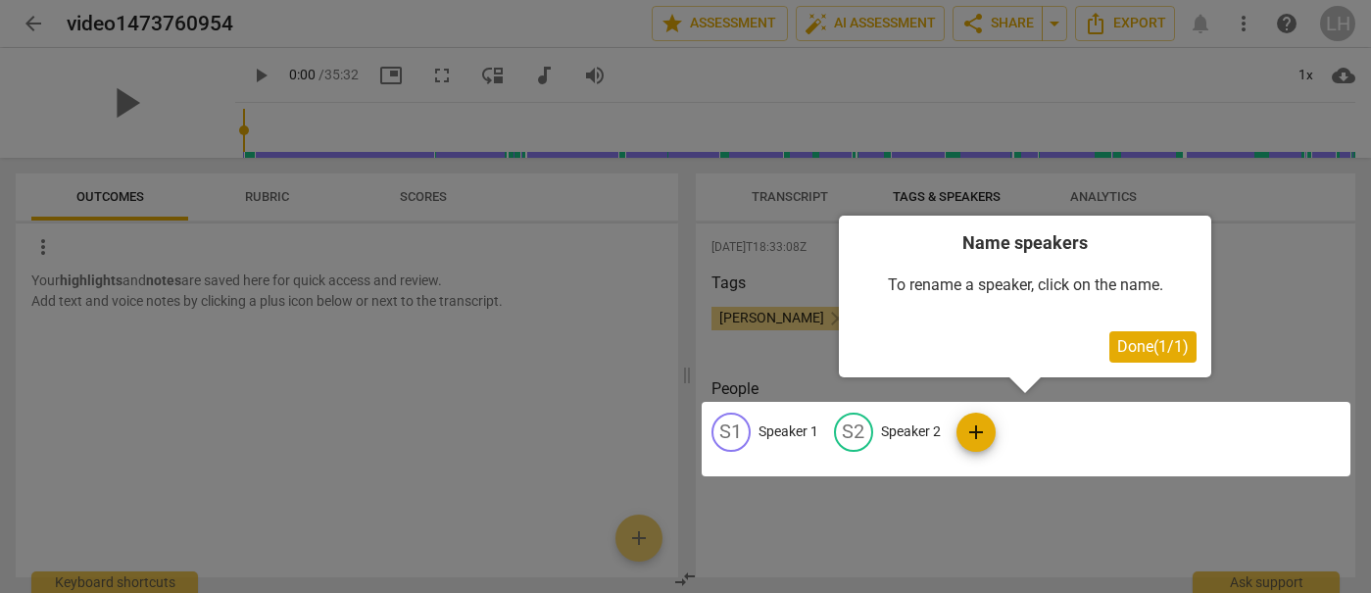
click at [1125, 347] on span "Done ( 1 / 1 )" at bounding box center [1153, 346] width 72 height 19
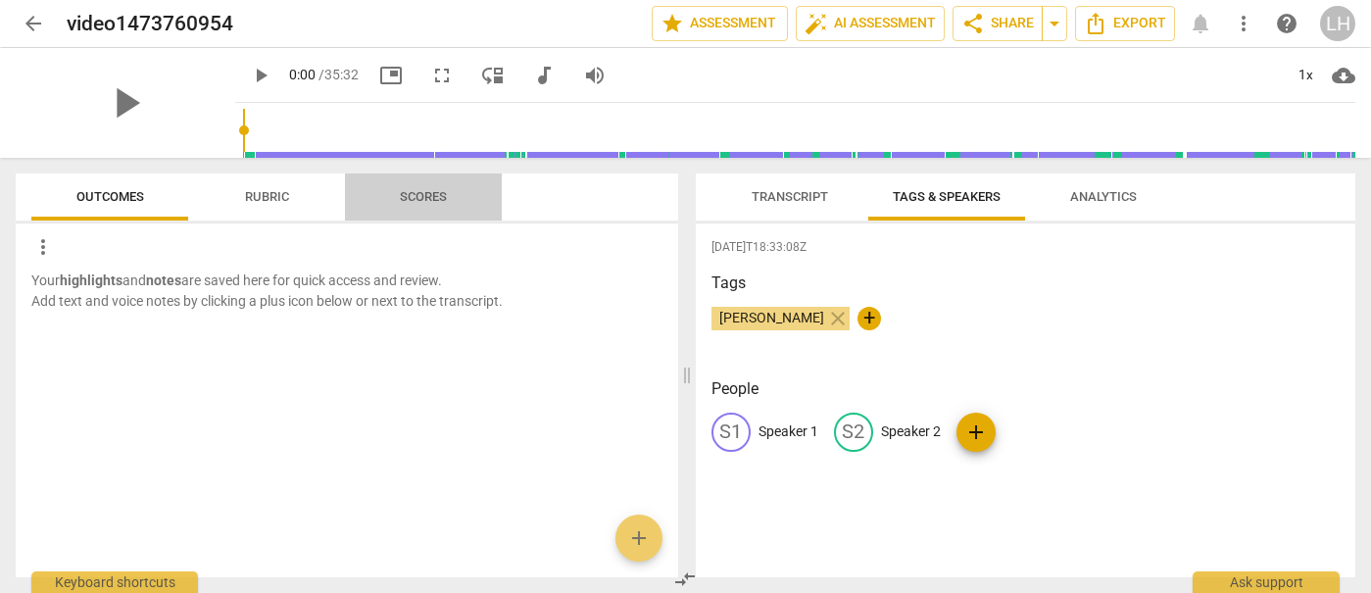
click at [426, 204] on span "Scores" at bounding box center [423, 197] width 94 height 26
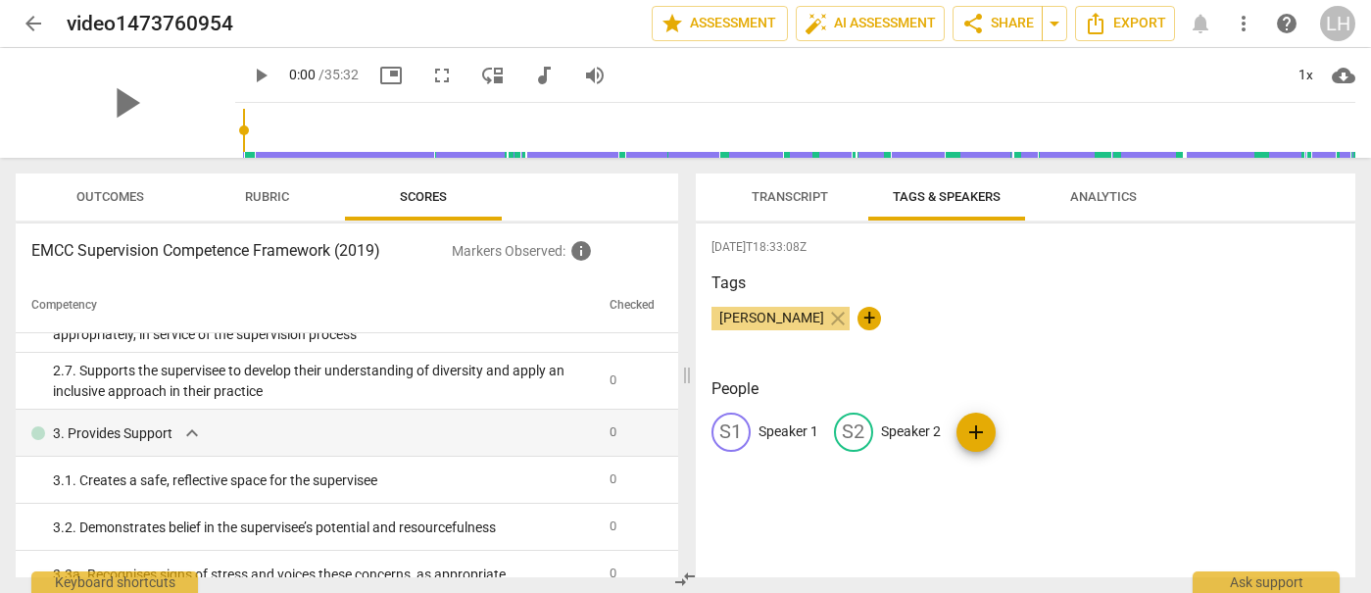
scroll to position [0, 0]
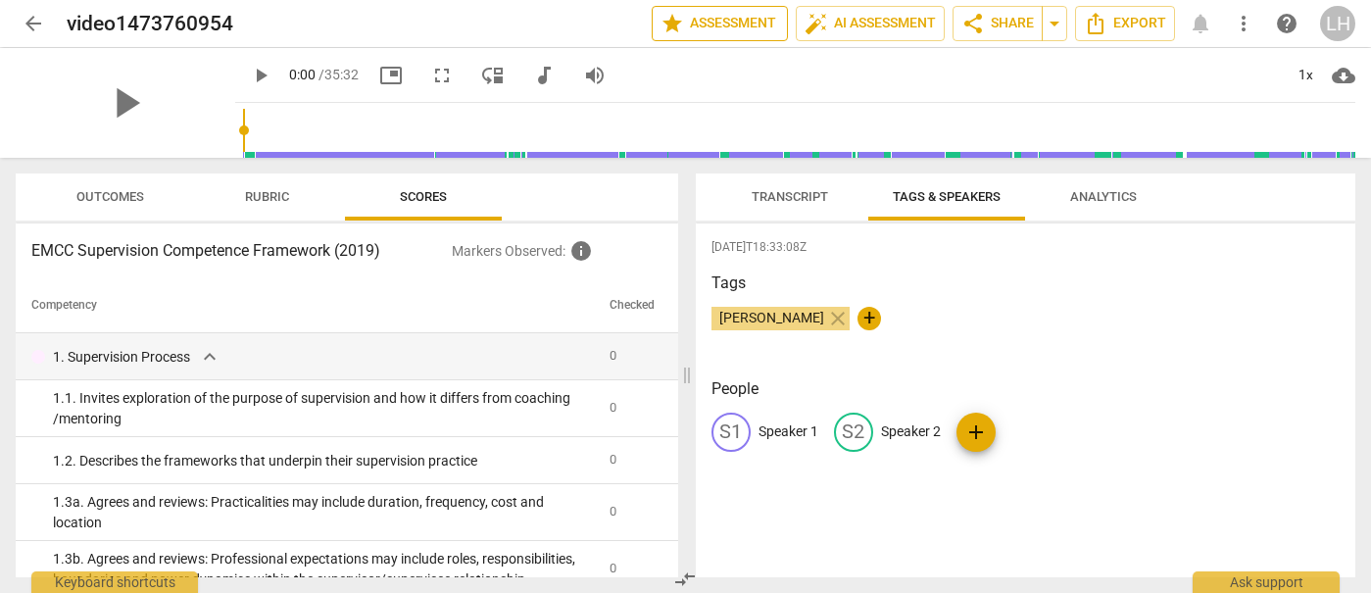
click at [719, 20] on span "star Assessment" at bounding box center [719, 24] width 119 height 24
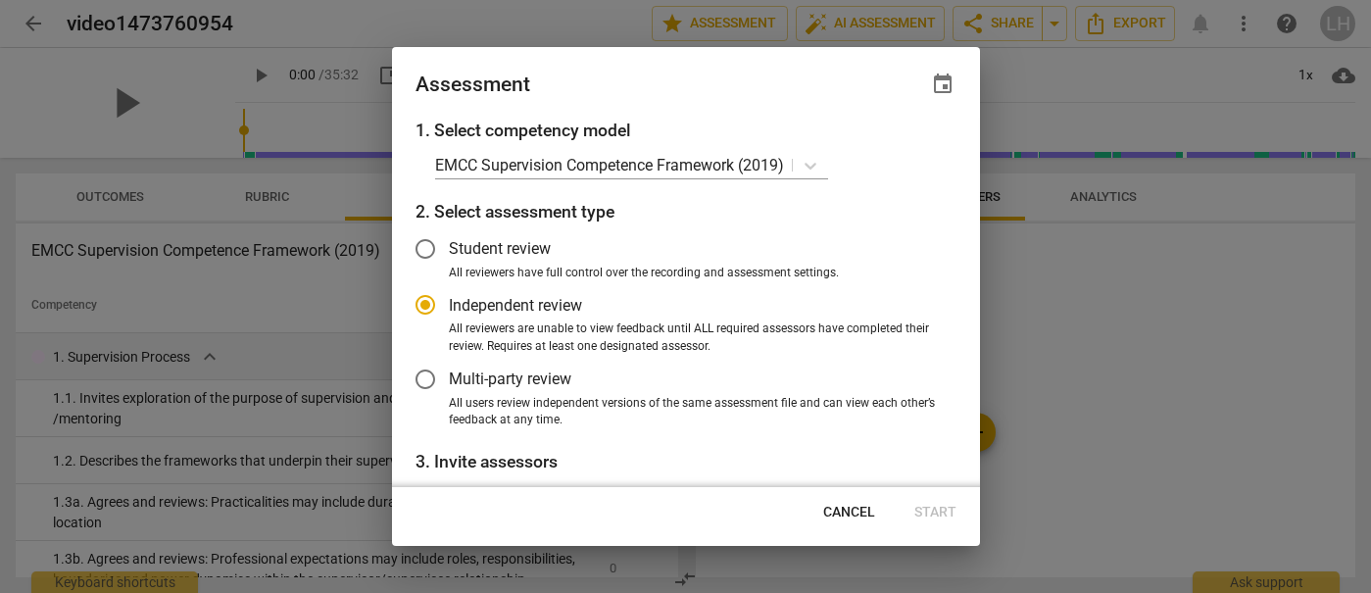
radio input "false"
click at [421, 248] on input "Student review" at bounding box center [425, 248] width 47 height 47
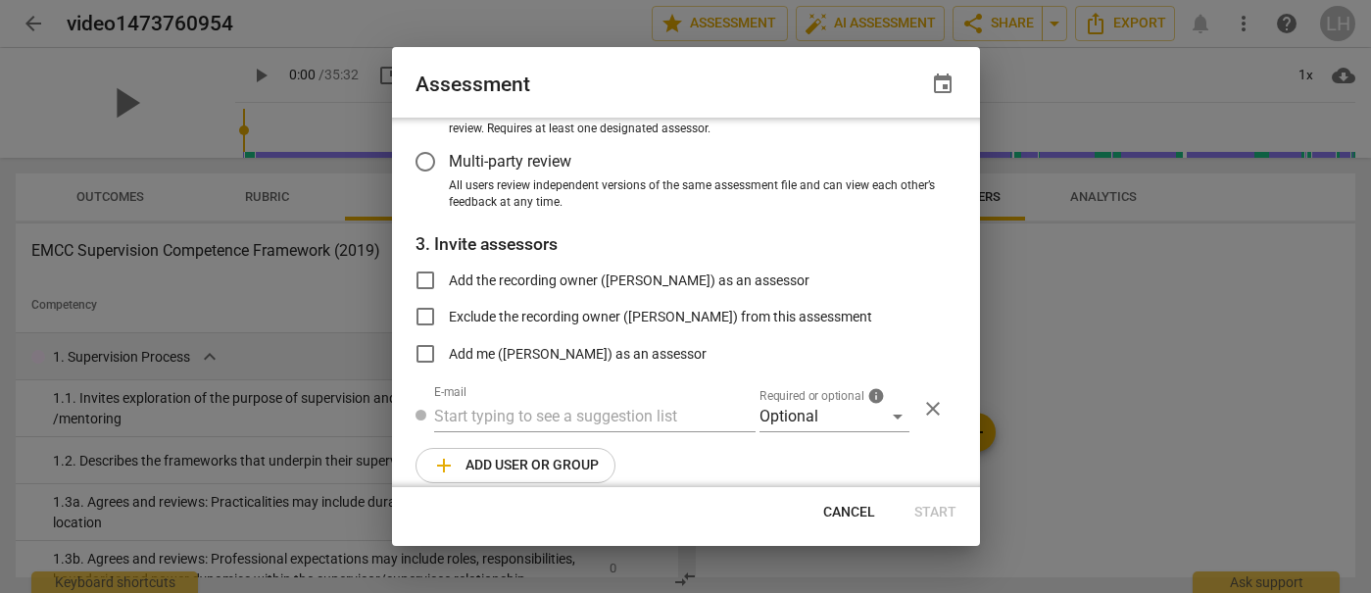
scroll to position [219, 0]
radio input "false"
click at [421, 273] on input "Add the recording owner ([PERSON_NAME]) as an assessor" at bounding box center [425, 278] width 47 height 47
checkbox input "true"
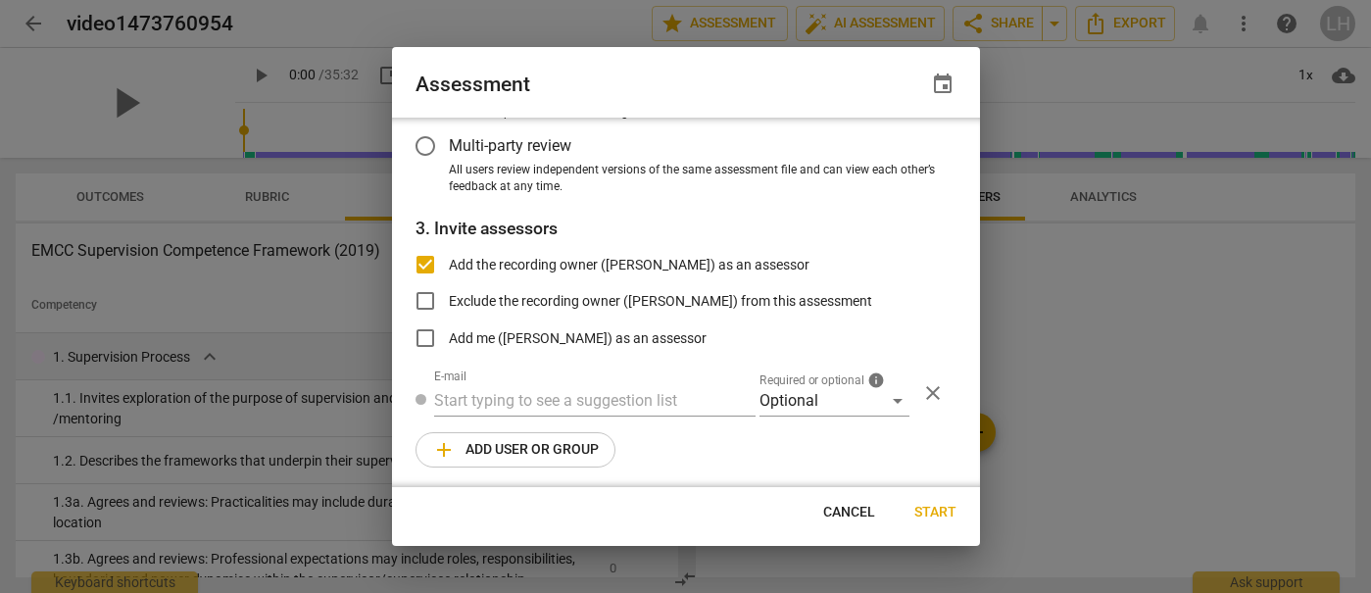
radio input "false"
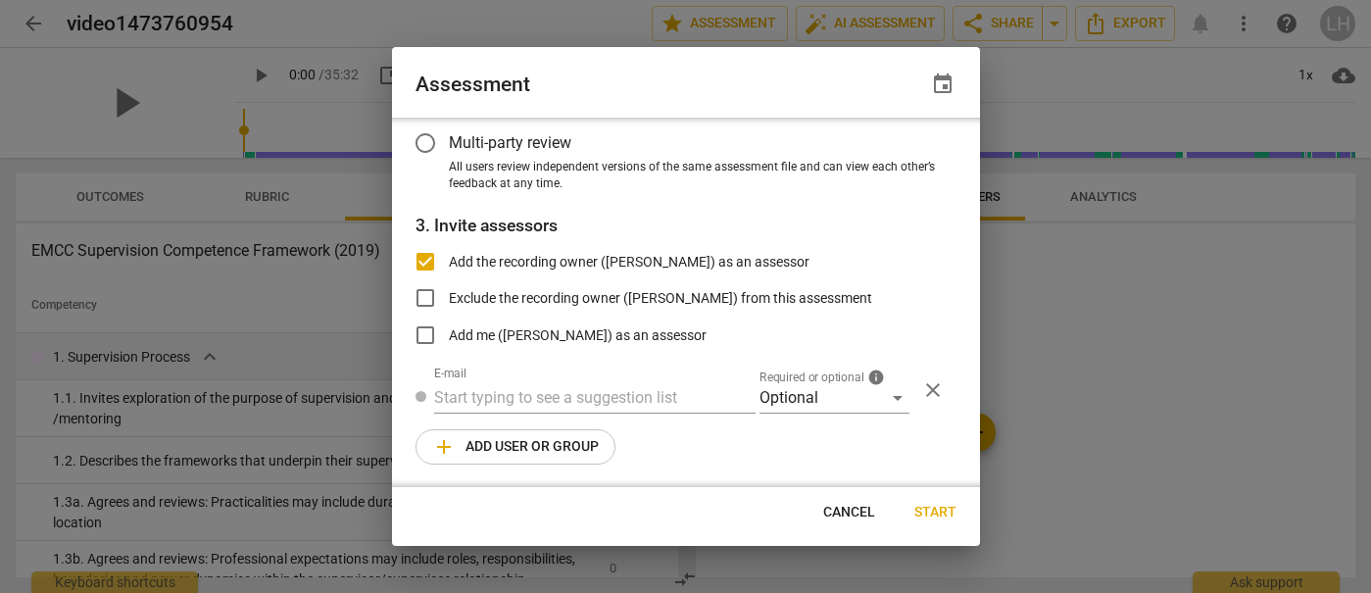
click at [935, 501] on button "Start" at bounding box center [934, 512] width 73 height 35
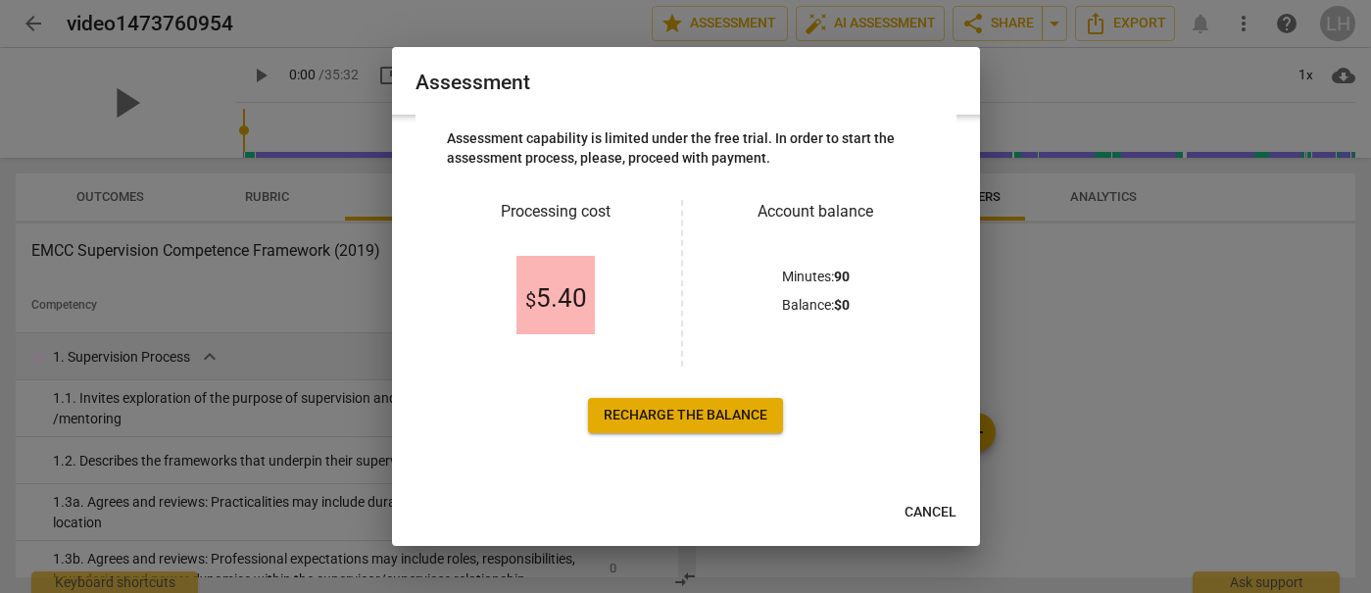
click at [917, 512] on span "Cancel" at bounding box center [930, 513] width 52 height 20
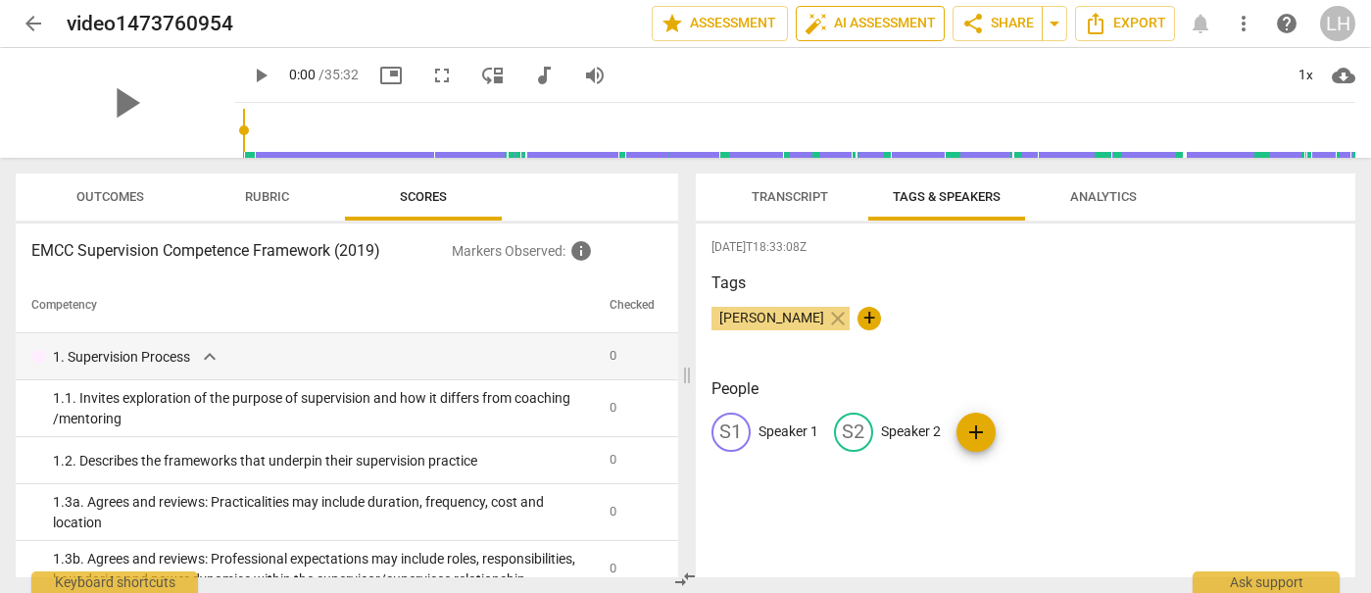
click at [890, 14] on span "auto_fix_high AI Assessment" at bounding box center [869, 24] width 131 height 24
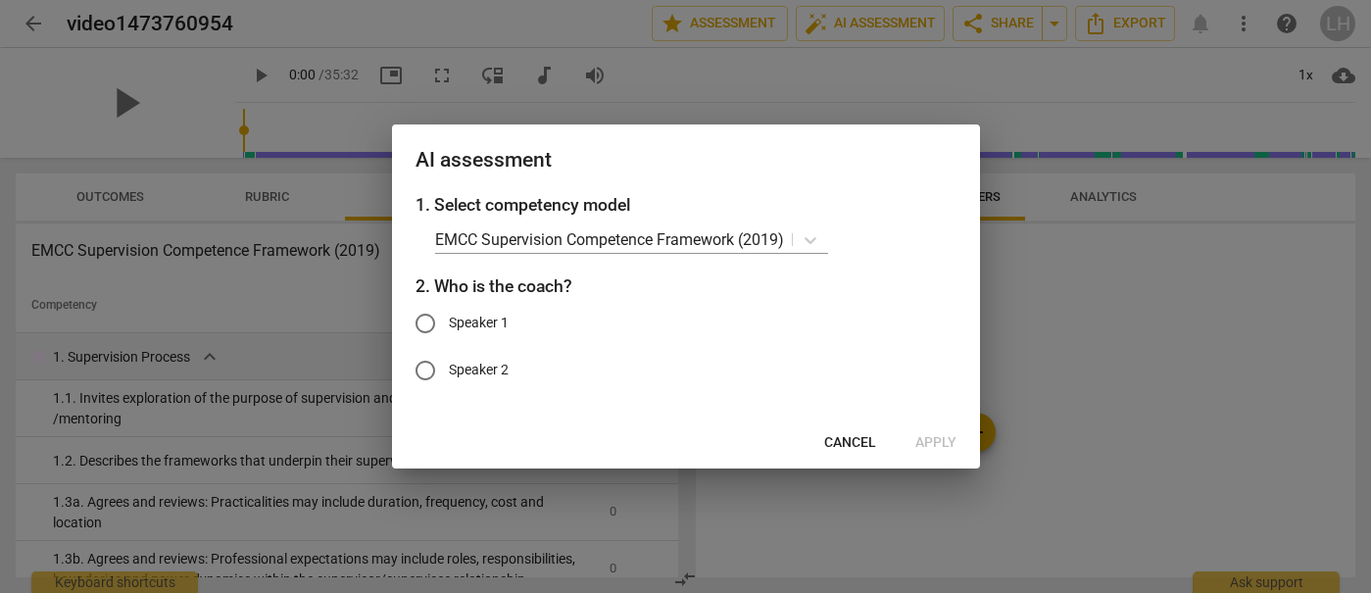
click at [420, 325] on input "Speaker 1" at bounding box center [425, 323] width 47 height 47
radio input "true"
click at [941, 448] on span "Apply" at bounding box center [935, 443] width 41 height 20
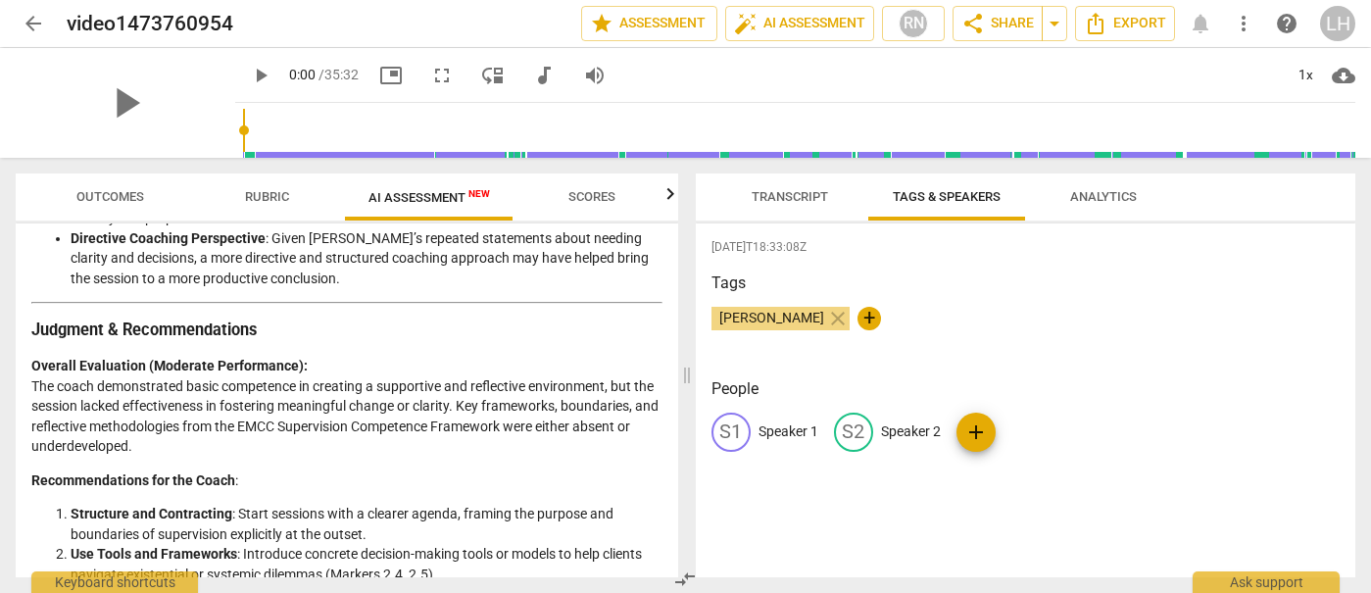
scroll to position [3035, 0]
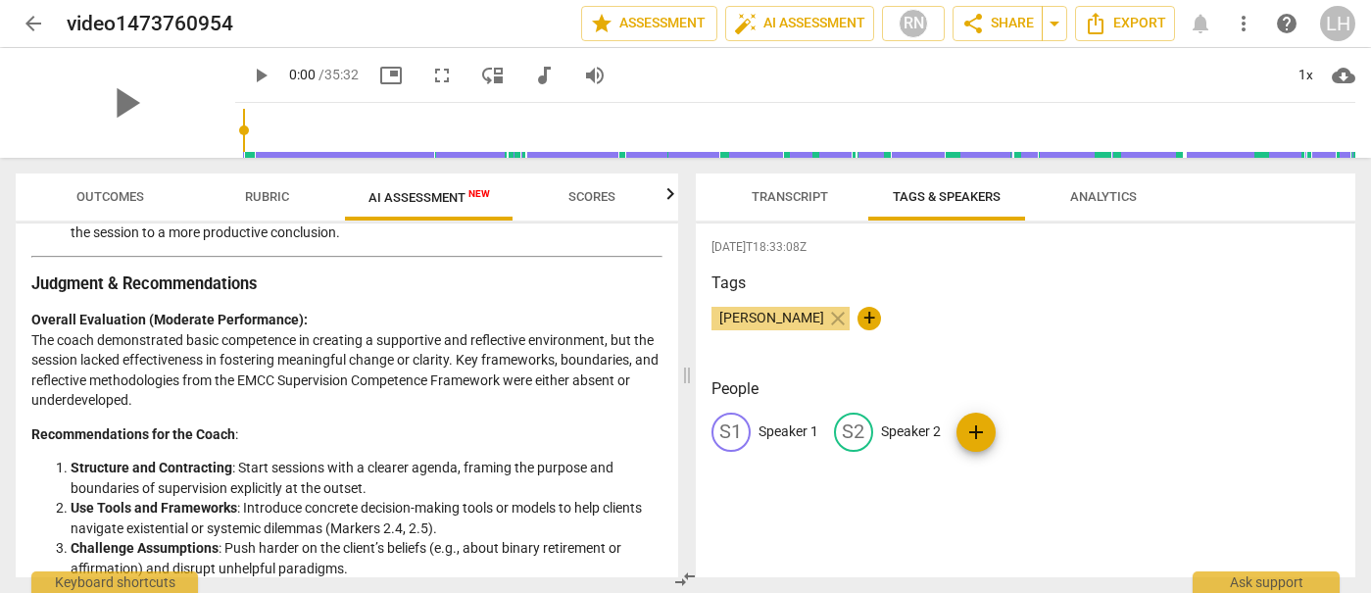
click at [595, 198] on span "Scores" at bounding box center [591, 196] width 47 height 15
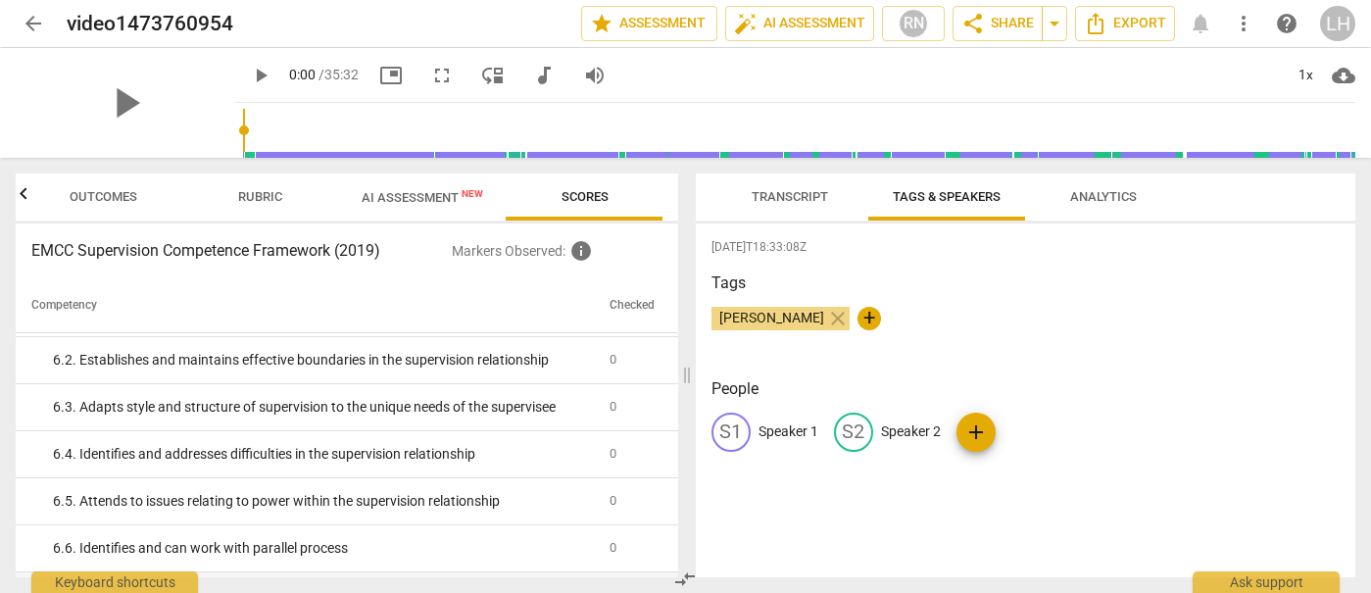
scroll to position [3390, 0]
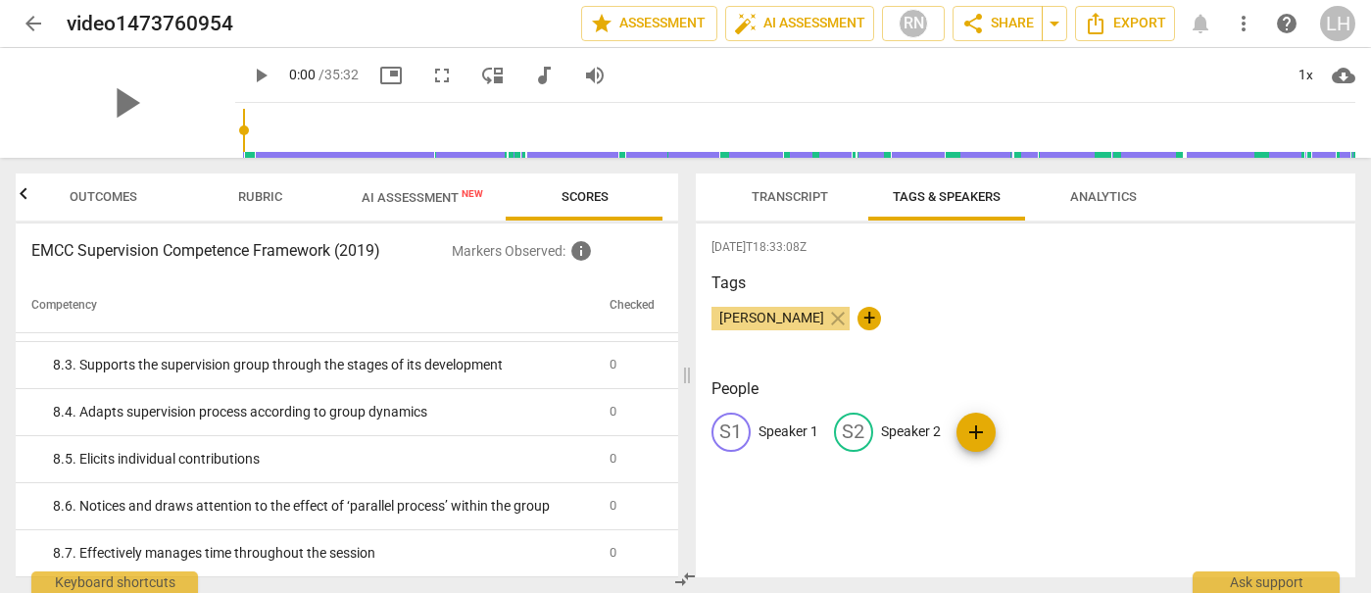
click at [413, 203] on span "AI Assessment New" at bounding box center [421, 197] width 121 height 15
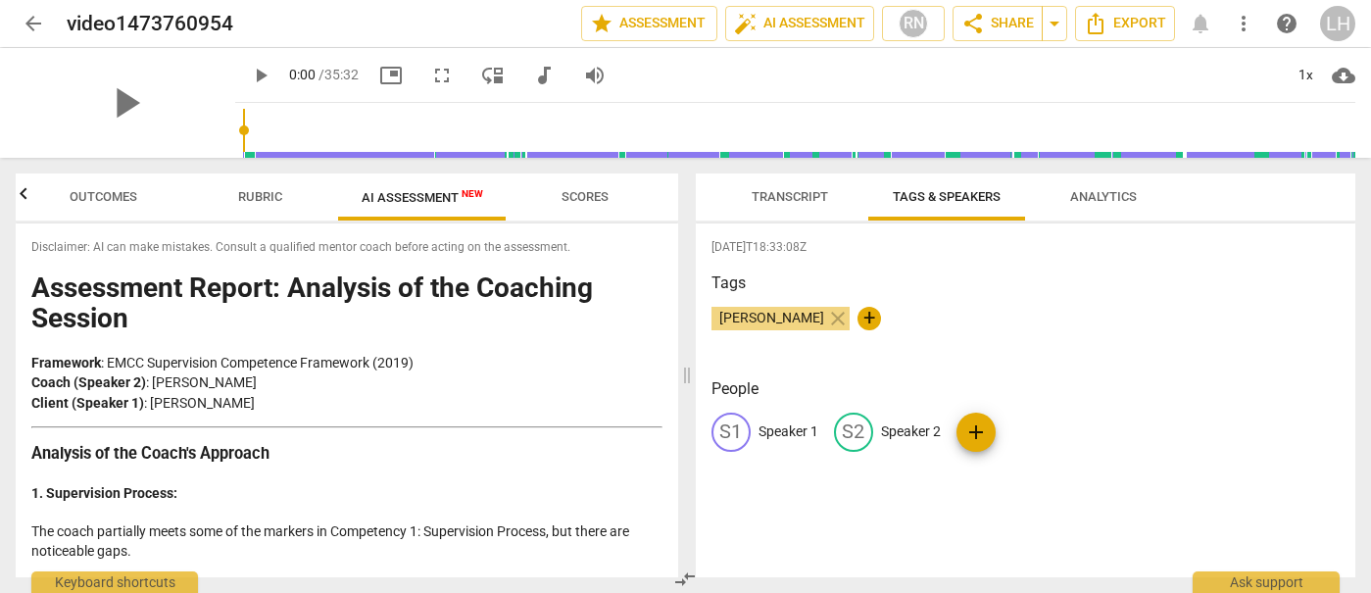
click at [247, 194] on span "Rubric" at bounding box center [260, 196] width 44 height 15
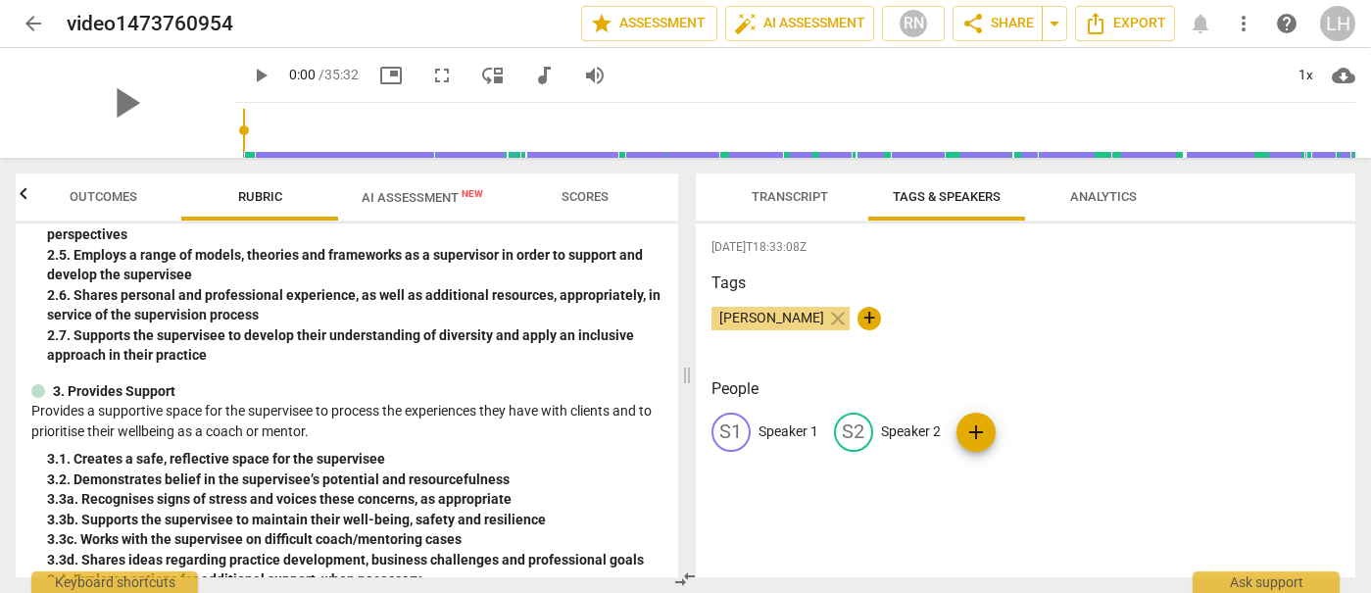
scroll to position [590, 0]
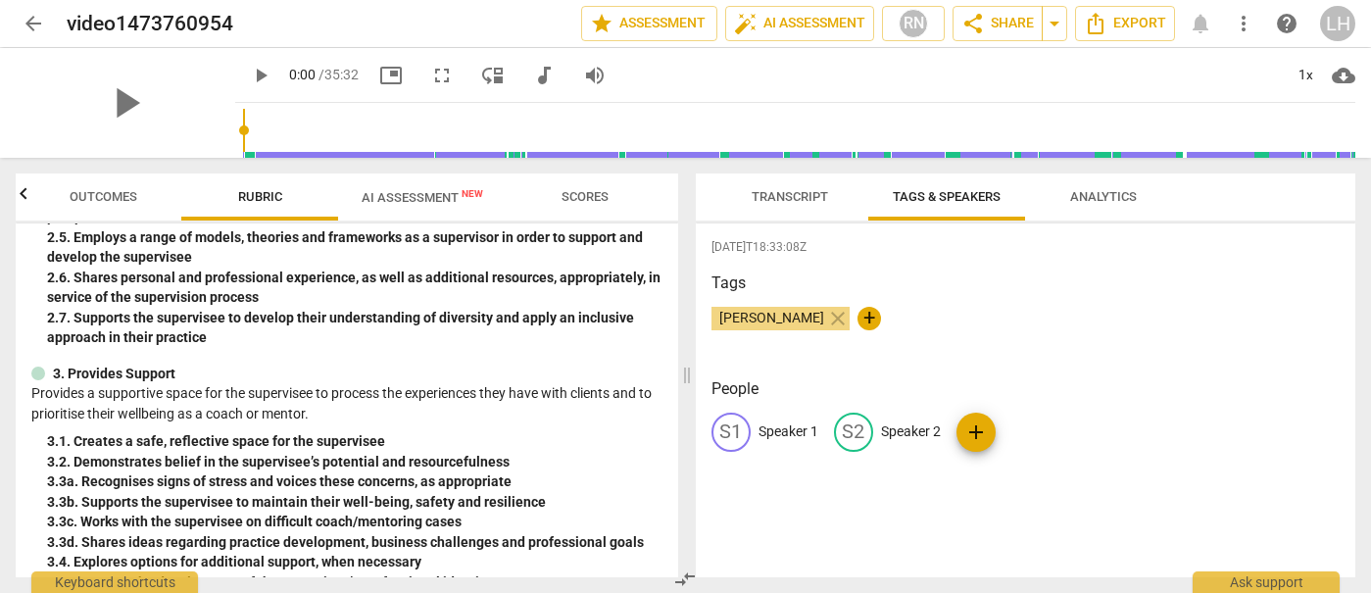
click at [78, 199] on span "Outcomes" at bounding box center [104, 196] width 68 height 15
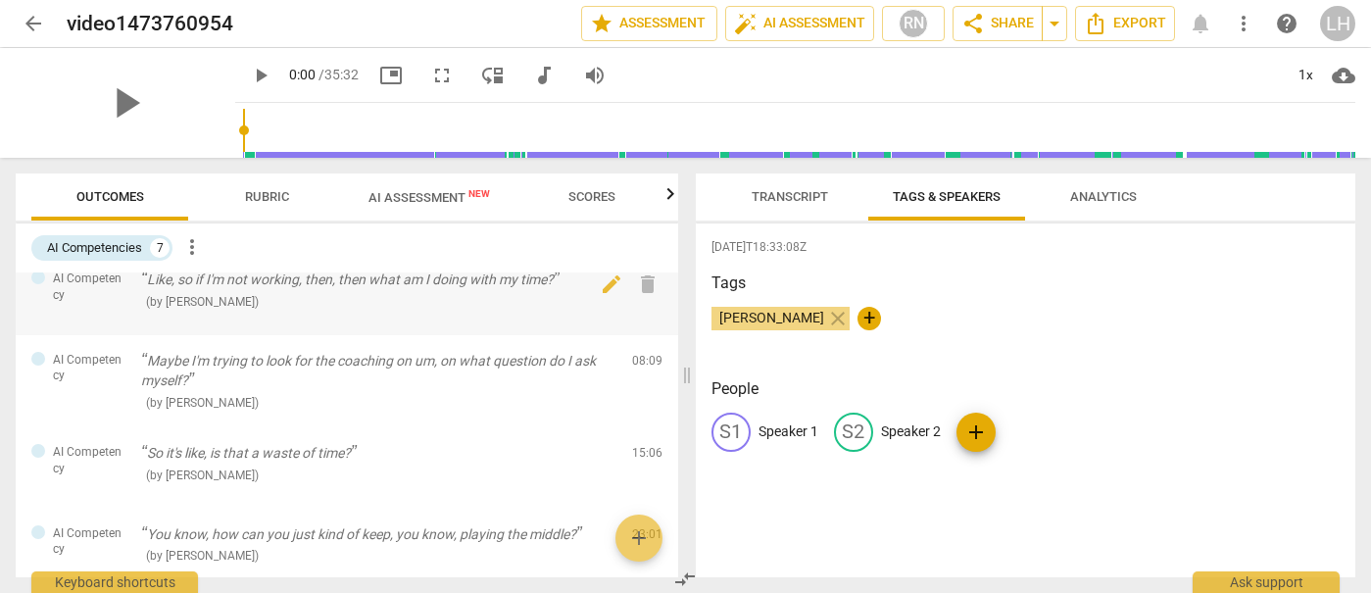
scroll to position [21, 0]
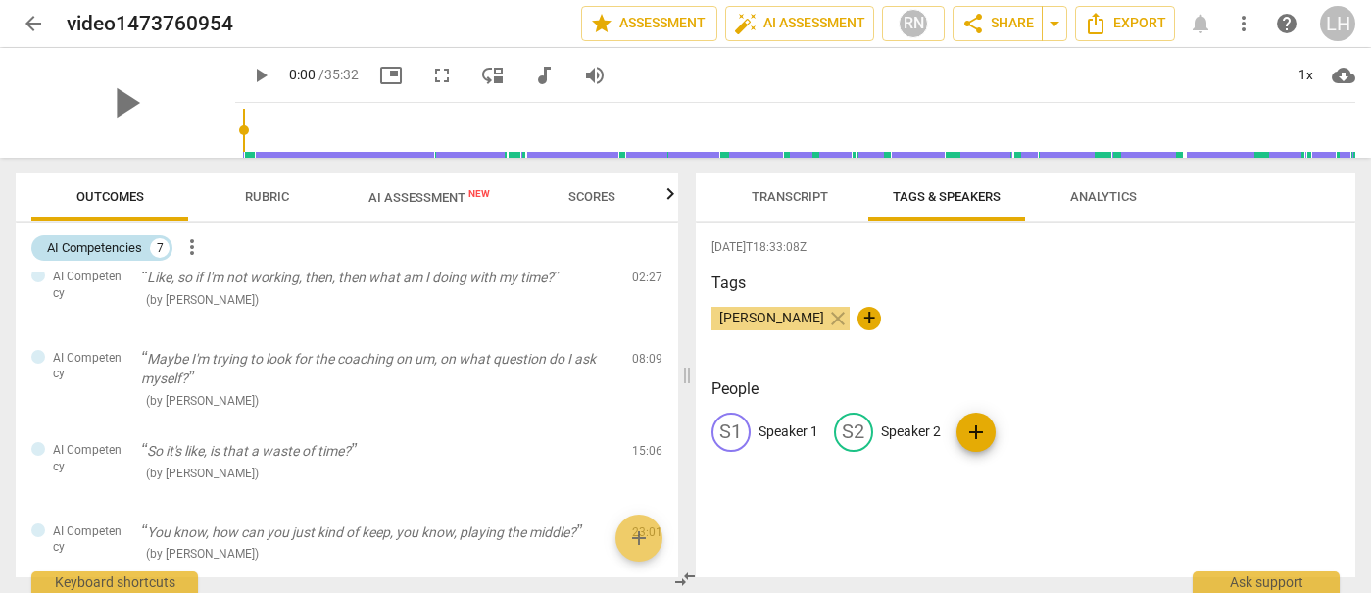
click at [139, 249] on div "AI Competencies" at bounding box center [94, 248] width 95 height 20
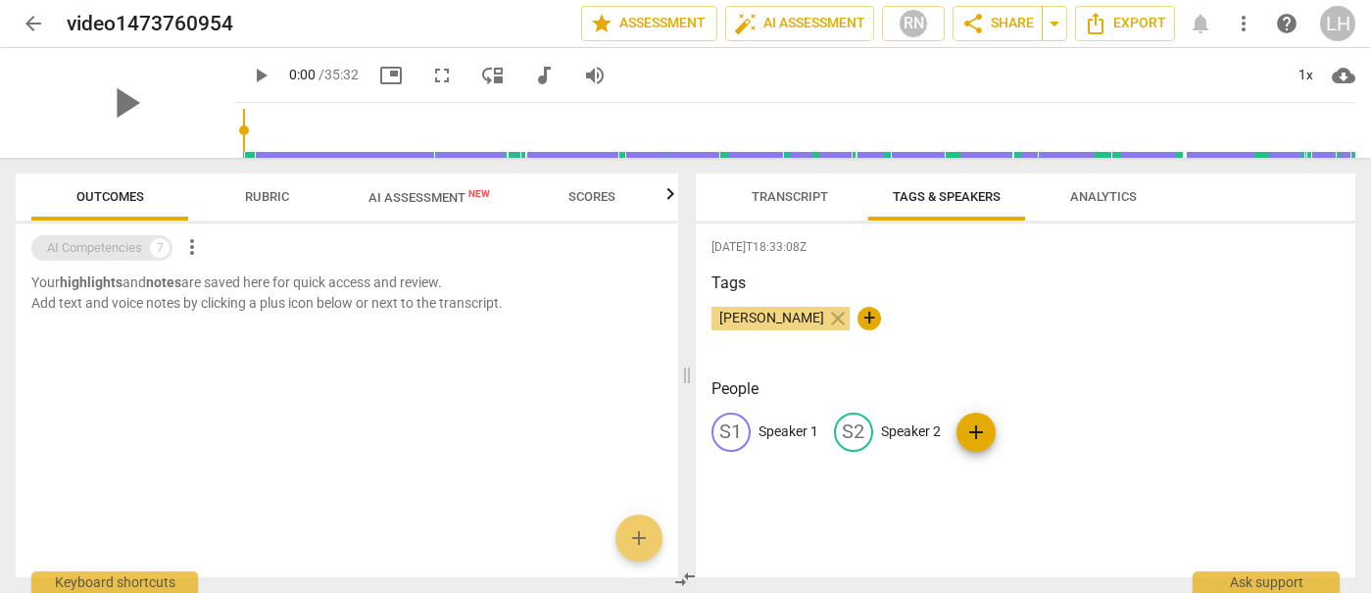
scroll to position [0, 0]
click at [196, 246] on span "more_vert" at bounding box center [192, 247] width 24 height 24
click at [120, 247] on div at bounding box center [685, 296] width 1371 height 593
click at [100, 190] on span "Outcomes" at bounding box center [110, 196] width 68 height 15
click at [265, 195] on span "Rubric" at bounding box center [267, 196] width 44 height 15
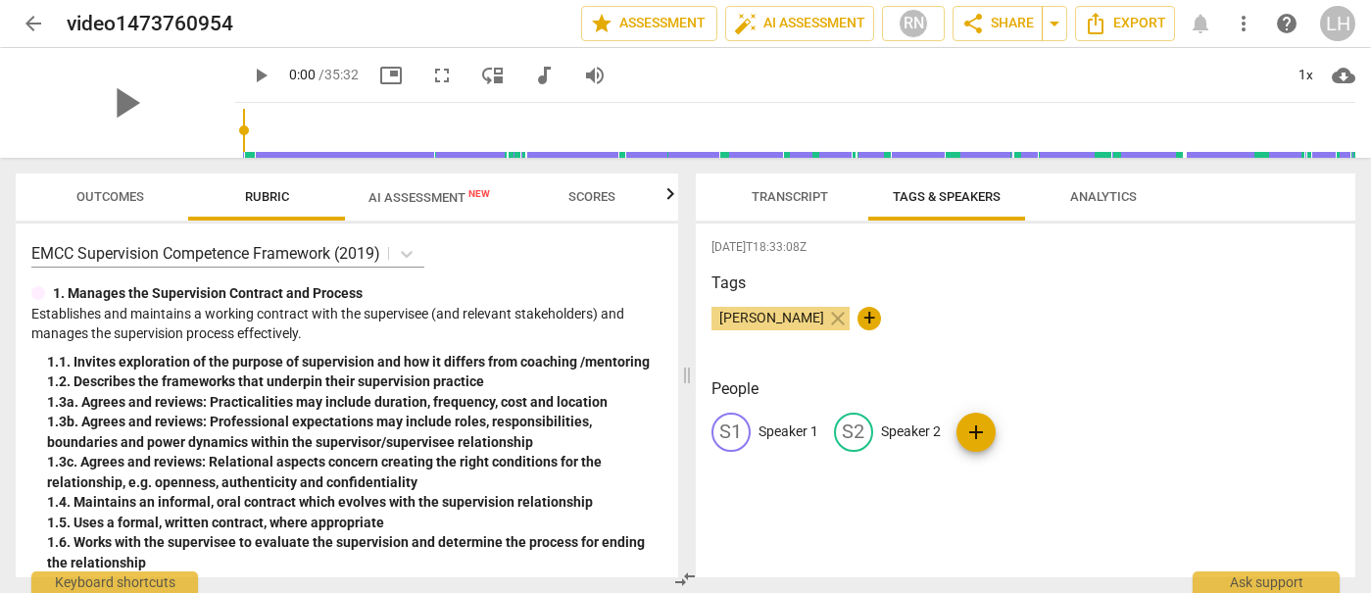
click at [394, 203] on span "AI Assessment New" at bounding box center [428, 197] width 121 height 15
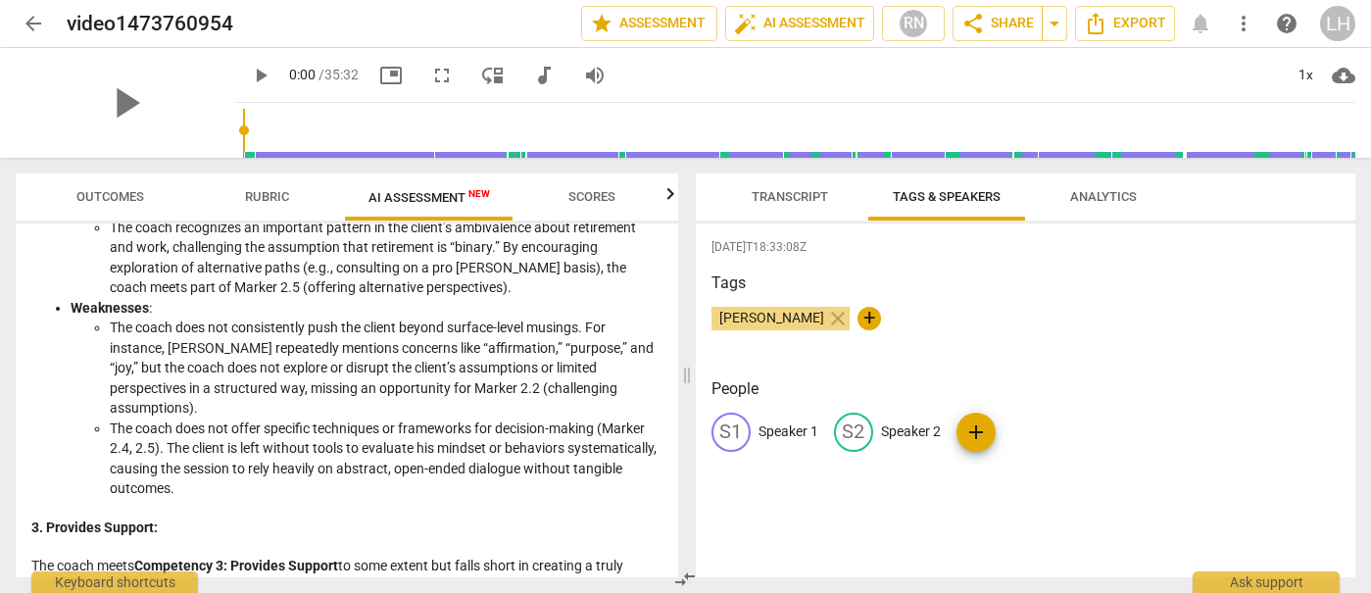
scroll to position [856, 0]
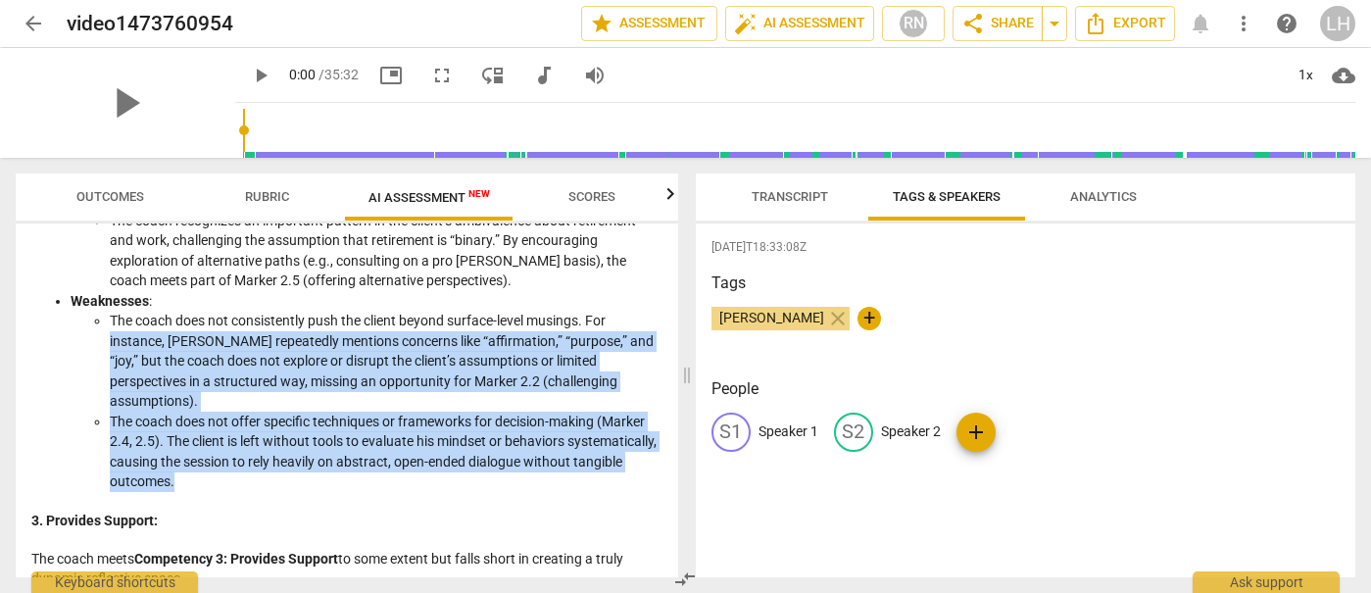
drag, startPoint x: 108, startPoint y: 338, endPoint x: 346, endPoint y: 457, distance: 265.9
click at [346, 457] on ul "The coach does not consistently push the client beyond surface-level musings. F…" at bounding box center [367, 401] width 592 height 181
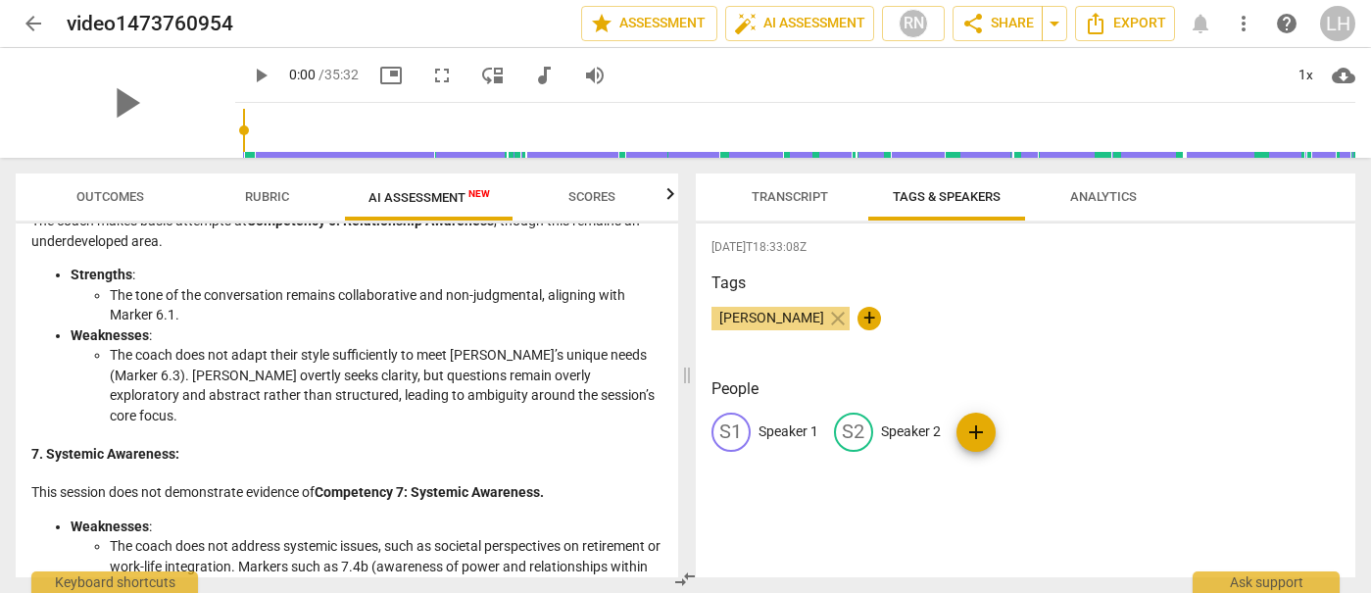
scroll to position [2109, 0]
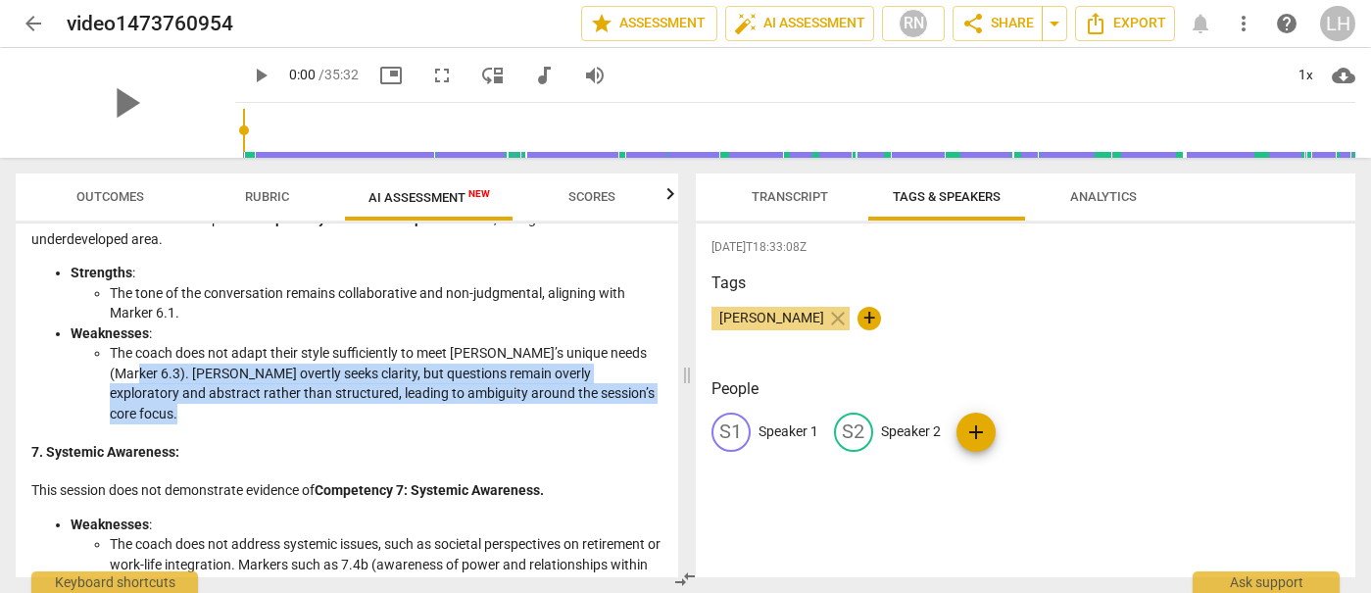
drag, startPoint x: 138, startPoint y: 354, endPoint x: 299, endPoint y: 384, distance: 163.5
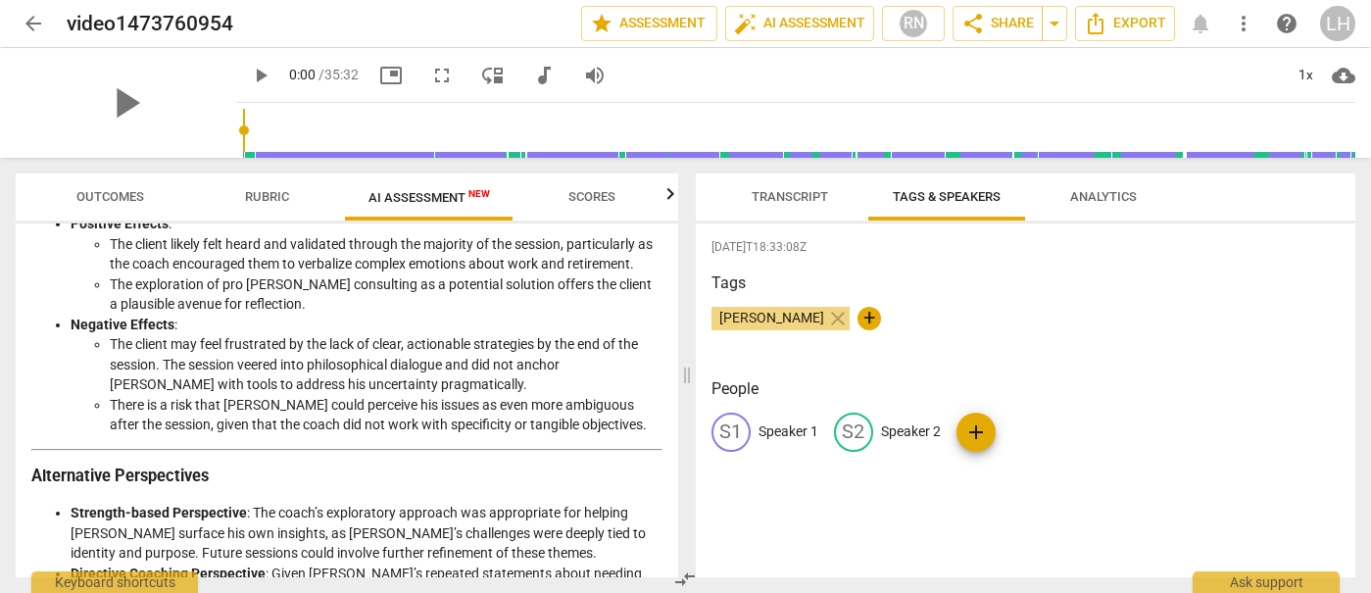
scroll to position [2659, 0]
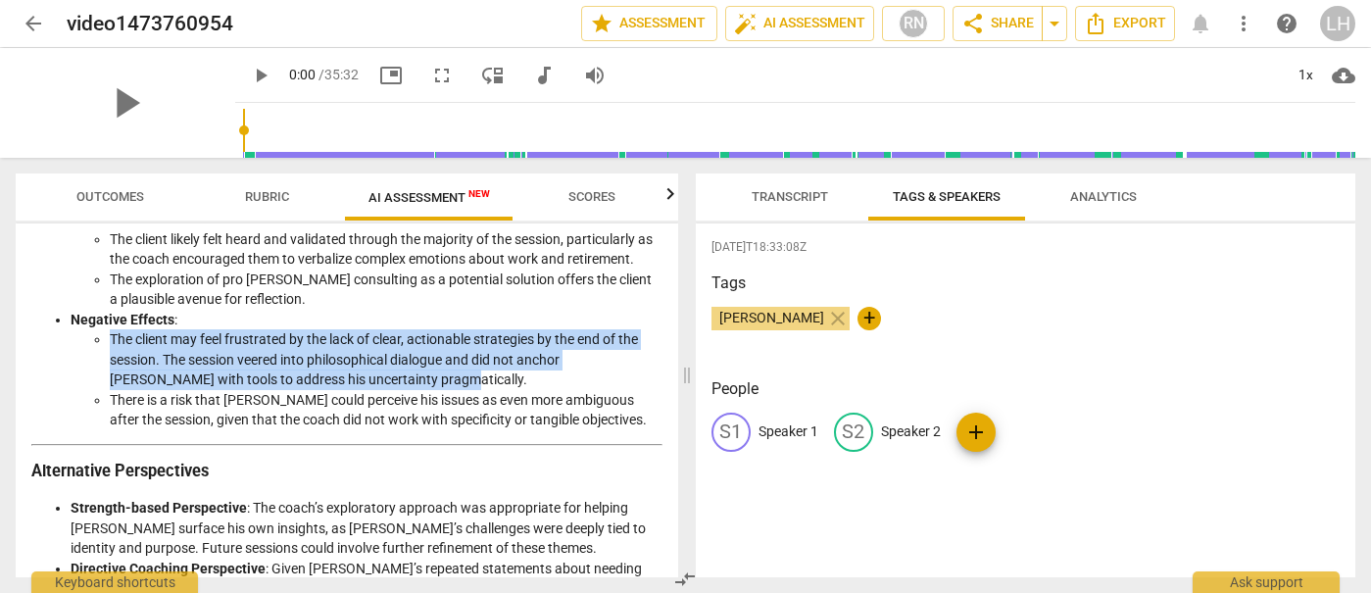
drag, startPoint x: 111, startPoint y: 297, endPoint x: 402, endPoint y: 336, distance: 293.6
click at [402, 336] on li "The client may feel frustrated by the lack of clear, actionable strategies by t…" at bounding box center [386, 359] width 553 height 61
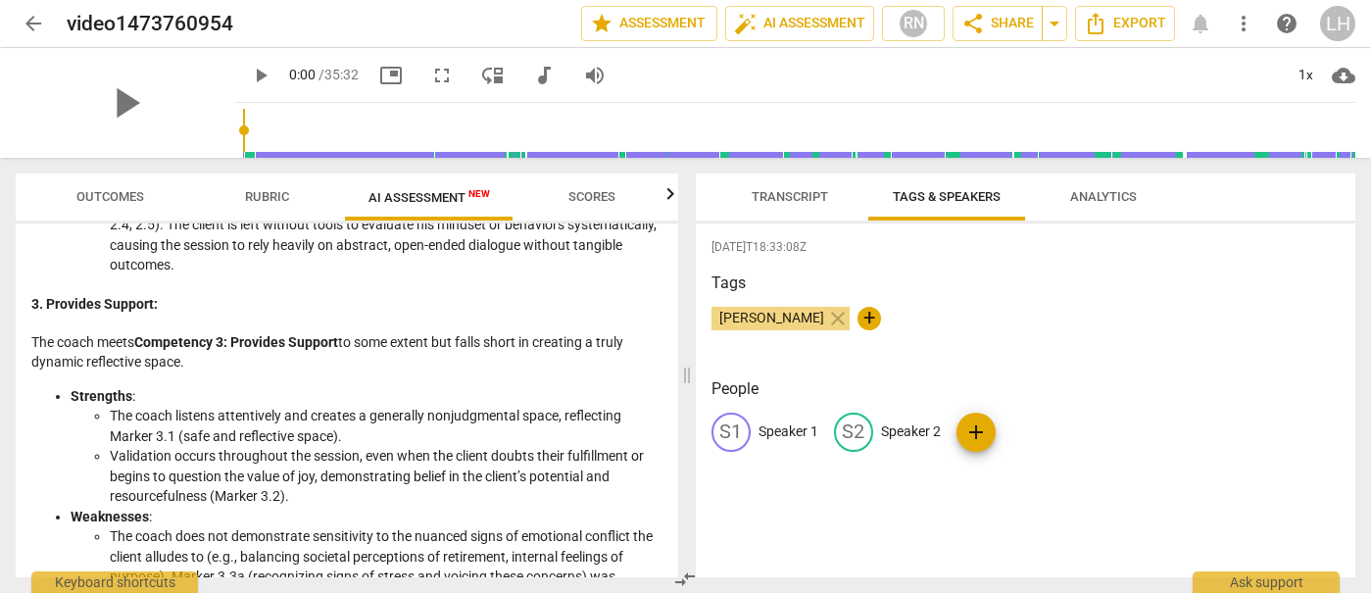
scroll to position [0, 0]
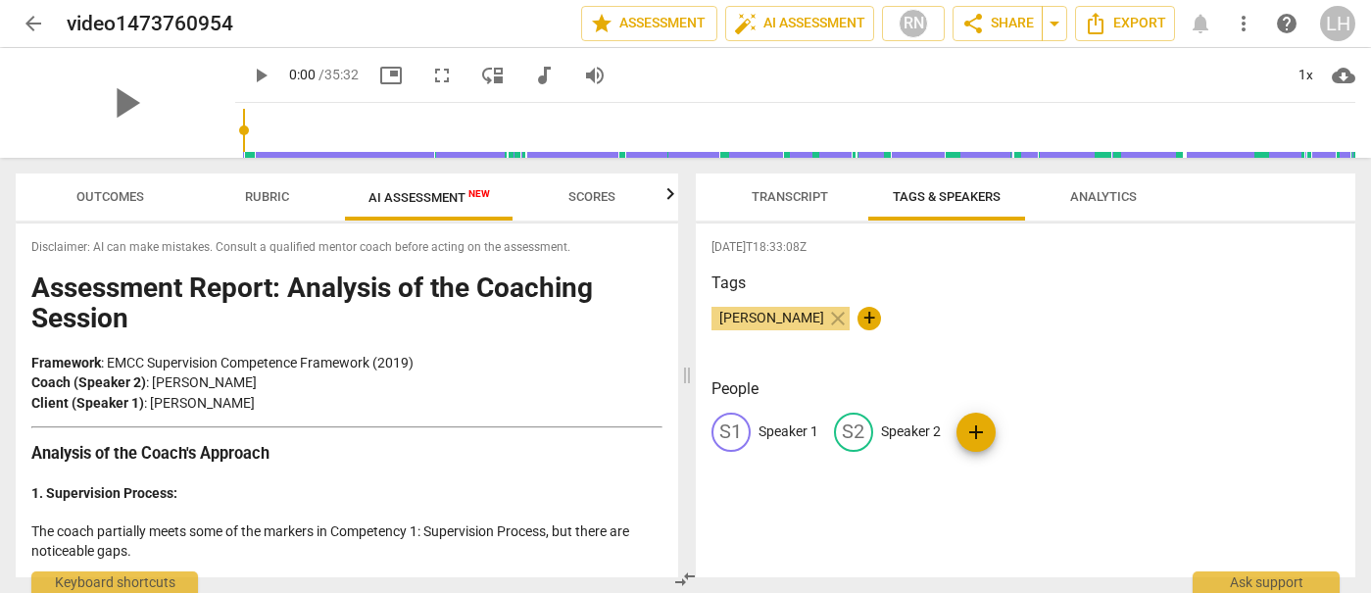
click at [28, 246] on div "Disclaimer: AI can make mistakes. Consult a qualified mentor coach before actin…" at bounding box center [347, 400] width 662 height 354
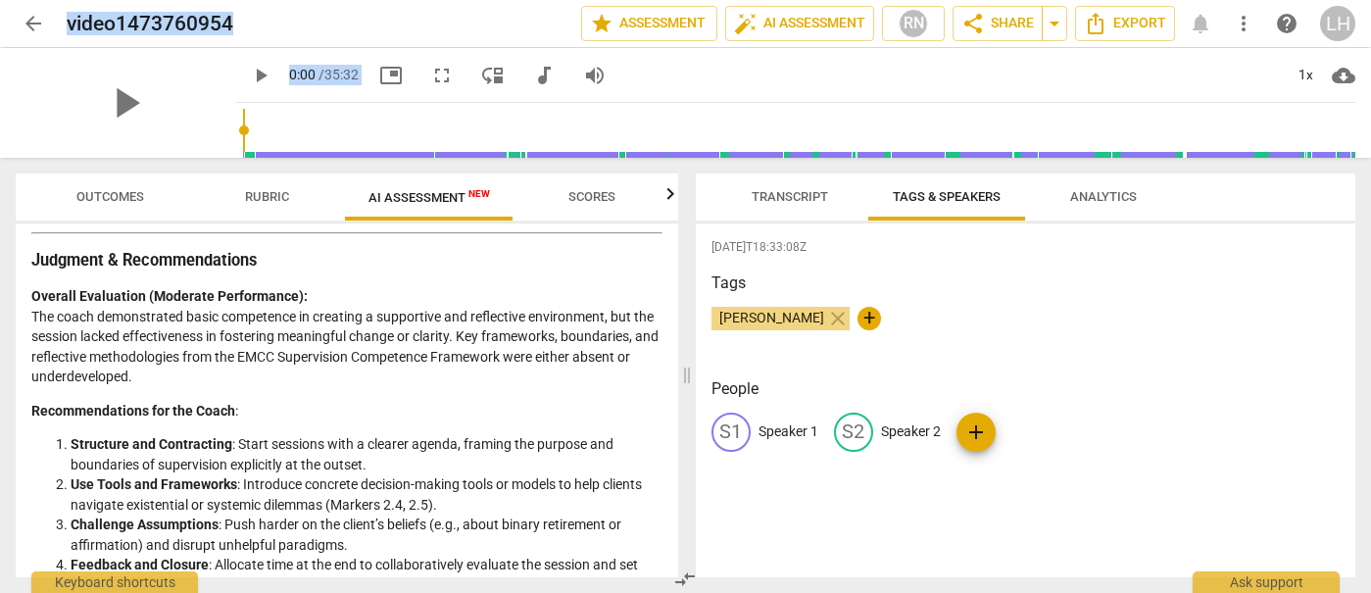
scroll to position [3105, 0]
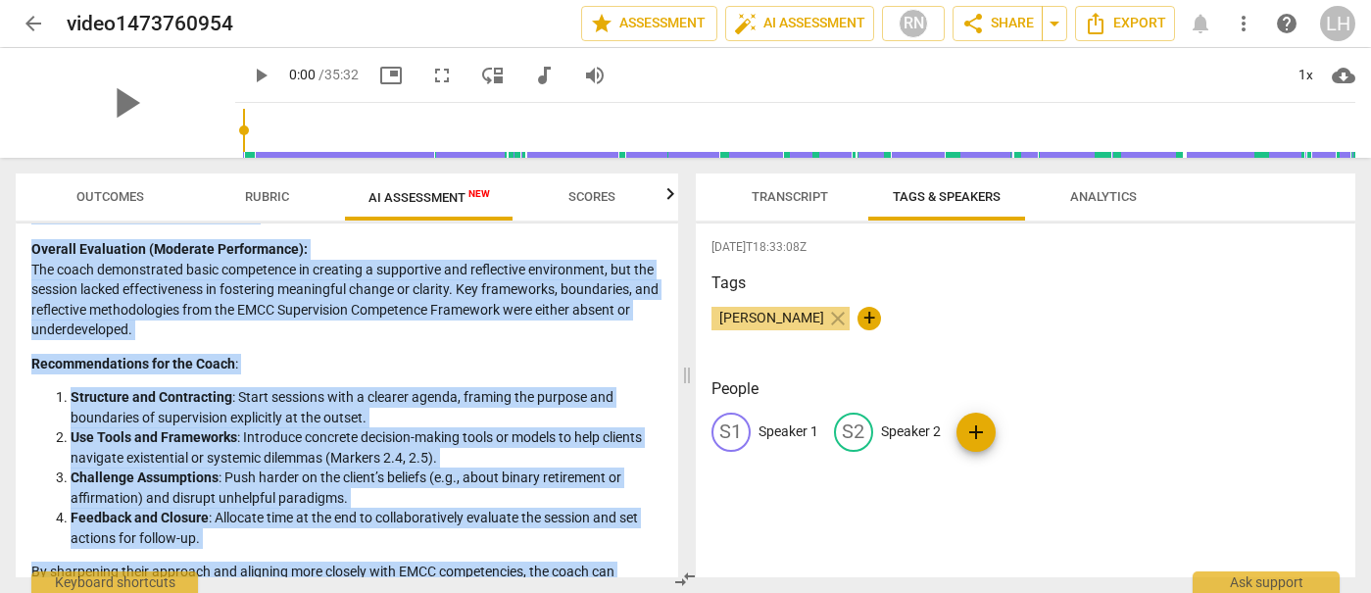
drag, startPoint x: 32, startPoint y: 247, endPoint x: 579, endPoint y: 558, distance: 629.2
click at [579, 558] on div "Disclaimer: AI can make mistakes. Consult a qualified mentor coach before actin…" at bounding box center [347, 400] width 662 height 354
copy div "Loremipsum: DO sit amet consecte. Adipisc e seddoeius tempor incid utlabo etdol…"
click at [403, 202] on span "AI Assessment New" at bounding box center [428, 197] width 121 height 15
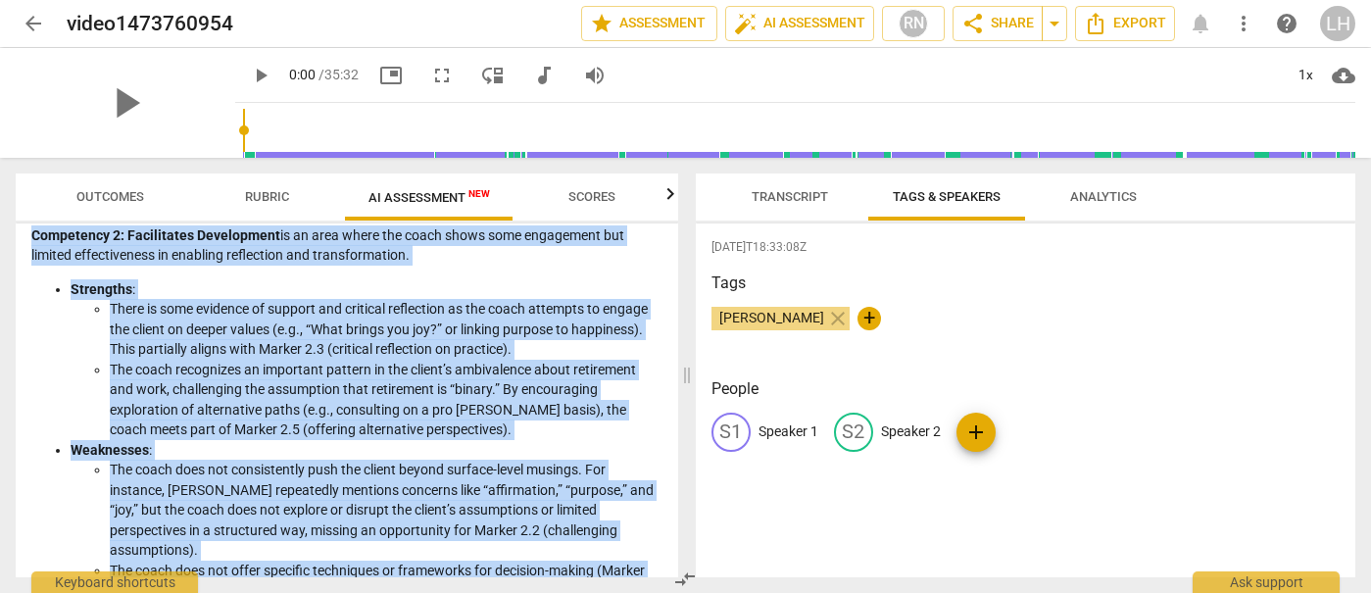
scroll to position [700, 0]
